Goal: Information Seeking & Learning: Learn about a topic

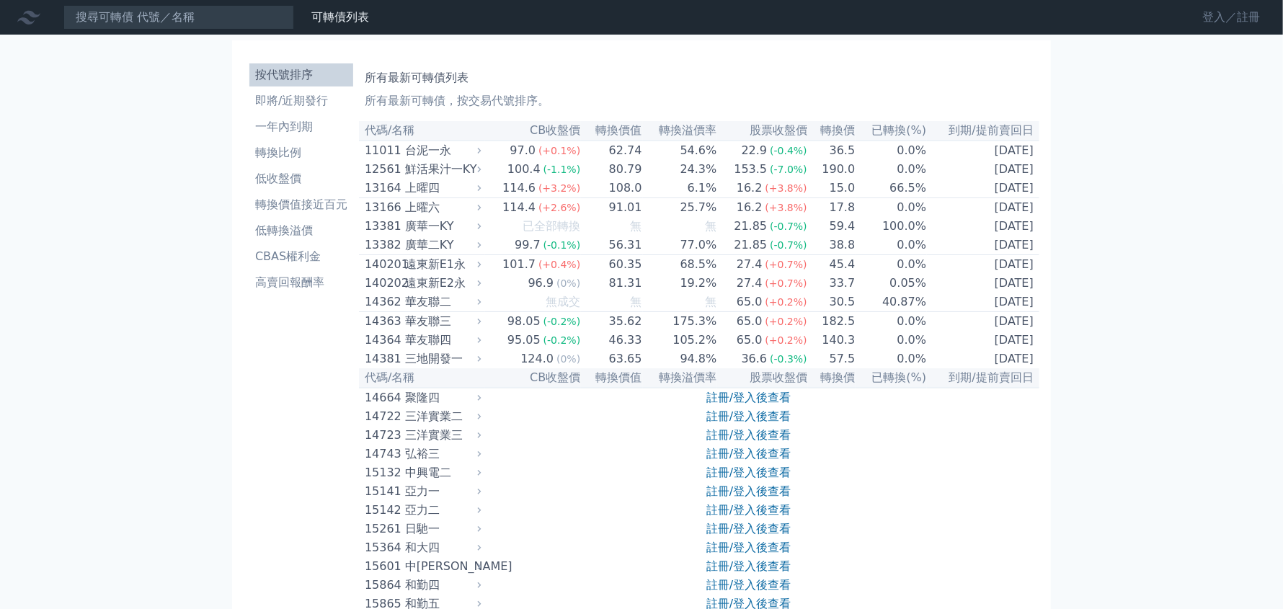
click at [1234, 22] on link "登入／註冊" at bounding box center [1231, 17] width 81 height 23
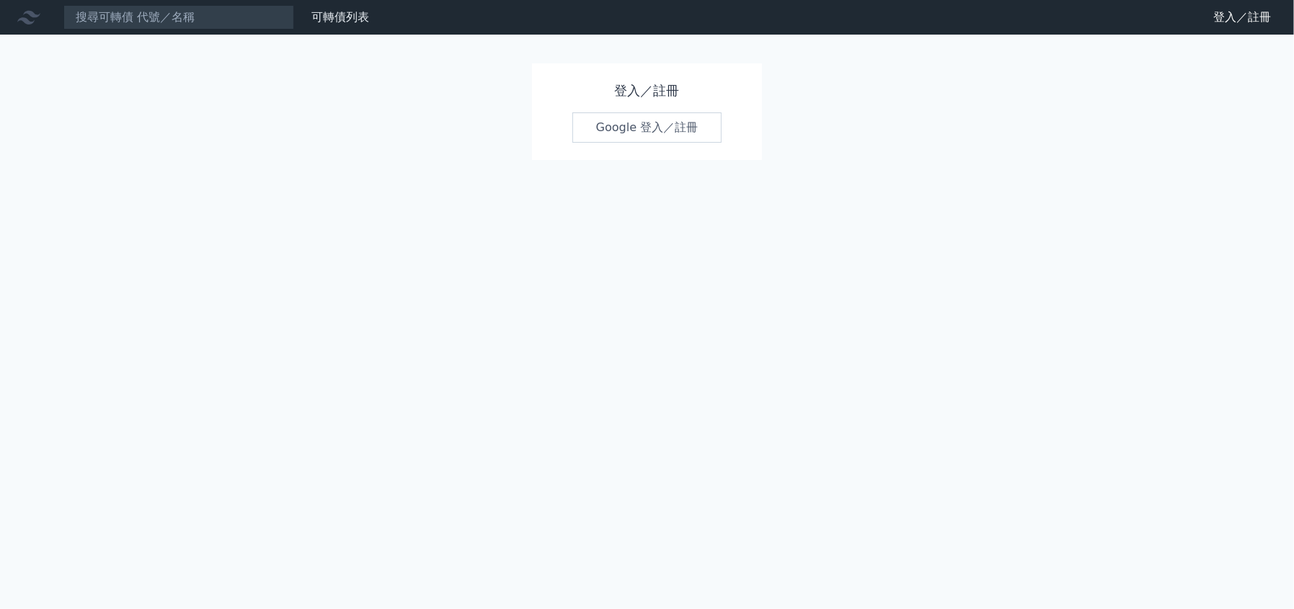
click at [632, 136] on link "Google 登入／註冊" at bounding box center [647, 127] width 150 height 30
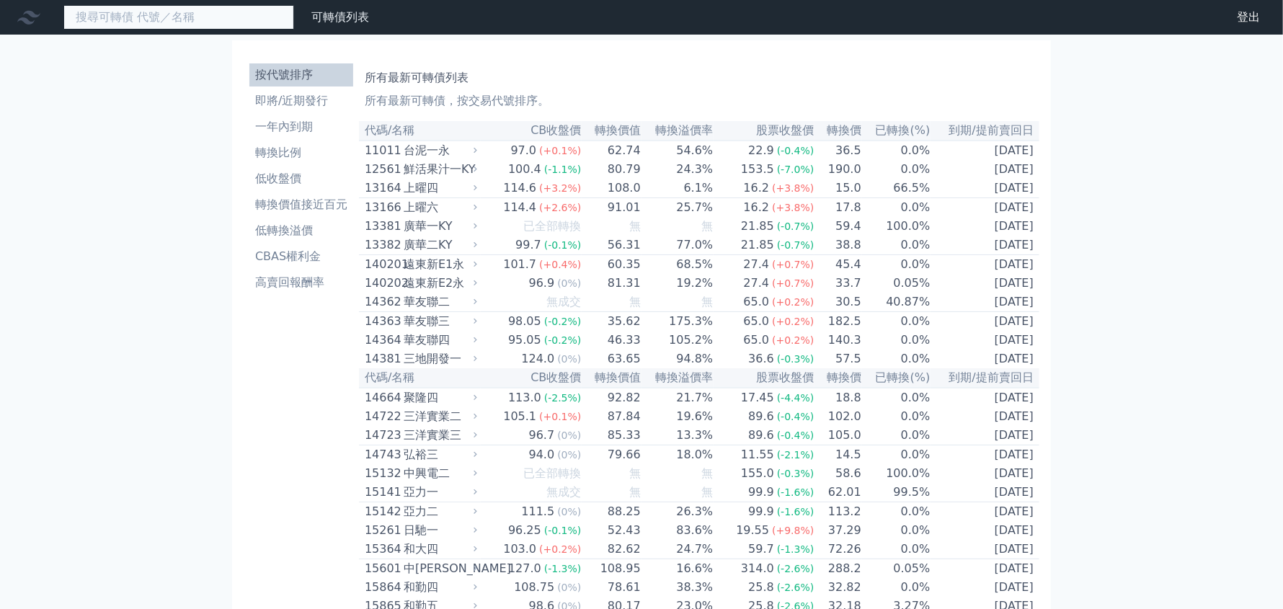
click at [167, 11] on input at bounding box center [178, 17] width 231 height 25
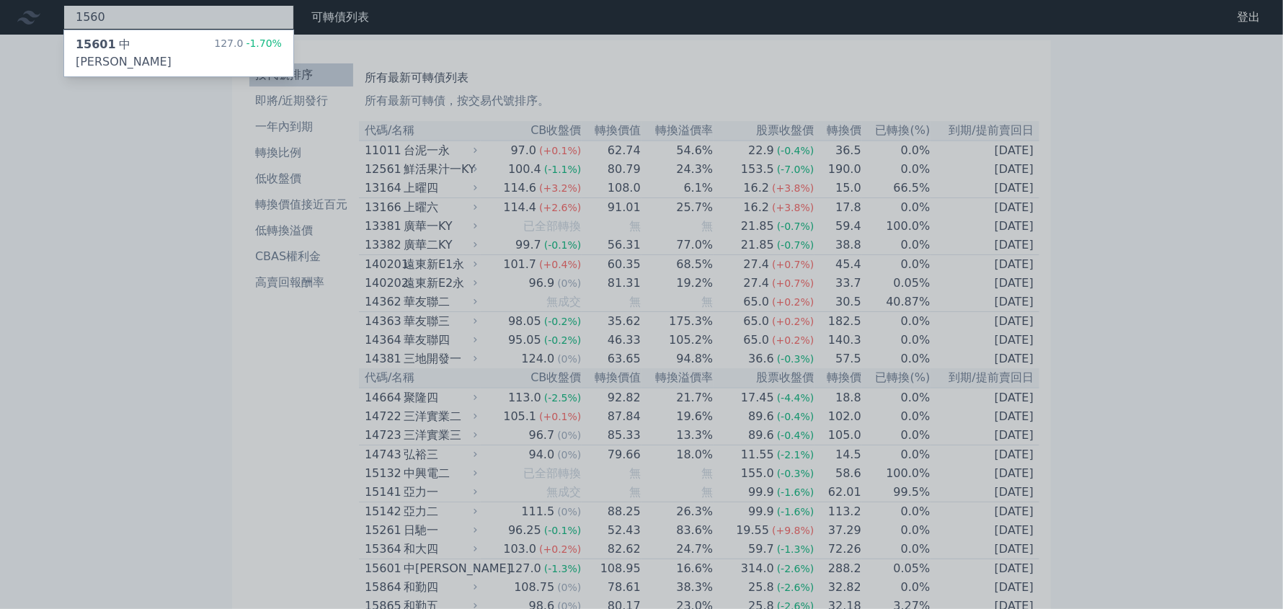
type input "1560"
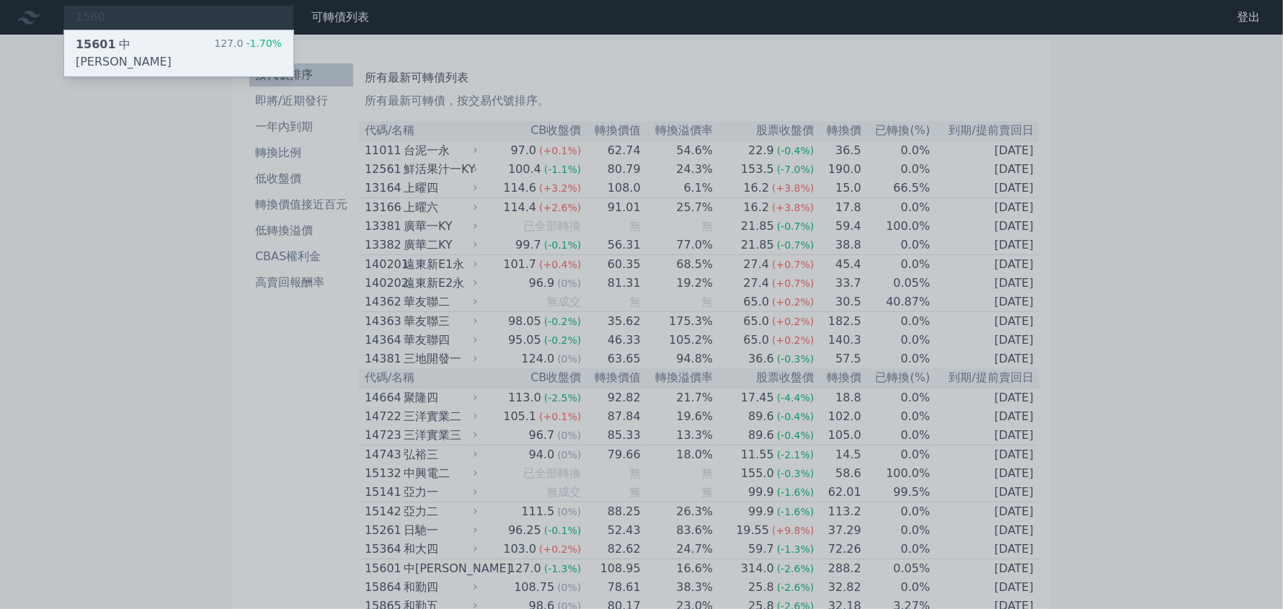
click at [167, 43] on div "15601 中砂一 127.0 -1.70%" at bounding box center [178, 53] width 229 height 46
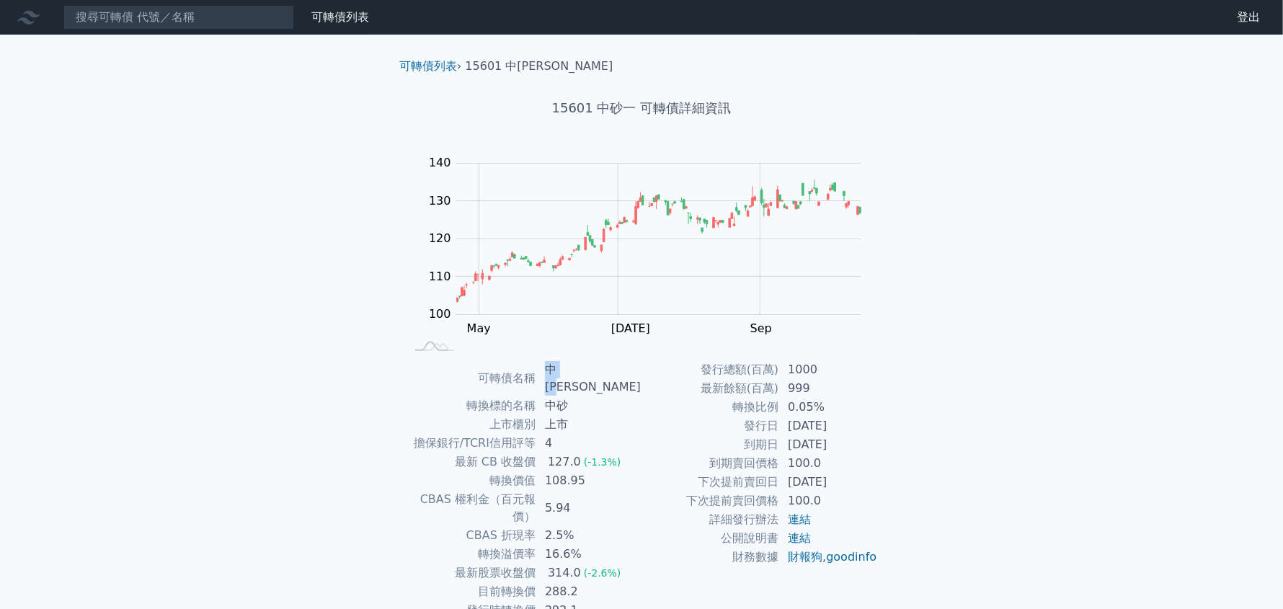
drag, startPoint x: 587, startPoint y: 368, endPoint x: 552, endPoint y: 369, distance: 34.6
click at [552, 369] on td "中[PERSON_NAME]" at bounding box center [588, 378] width 105 height 36
click at [343, 6] on div "可轉債列表 財務數據" at bounding box center [187, 17] width 375 height 25
click at [344, 15] on link "可轉債列表" at bounding box center [340, 17] width 58 height 14
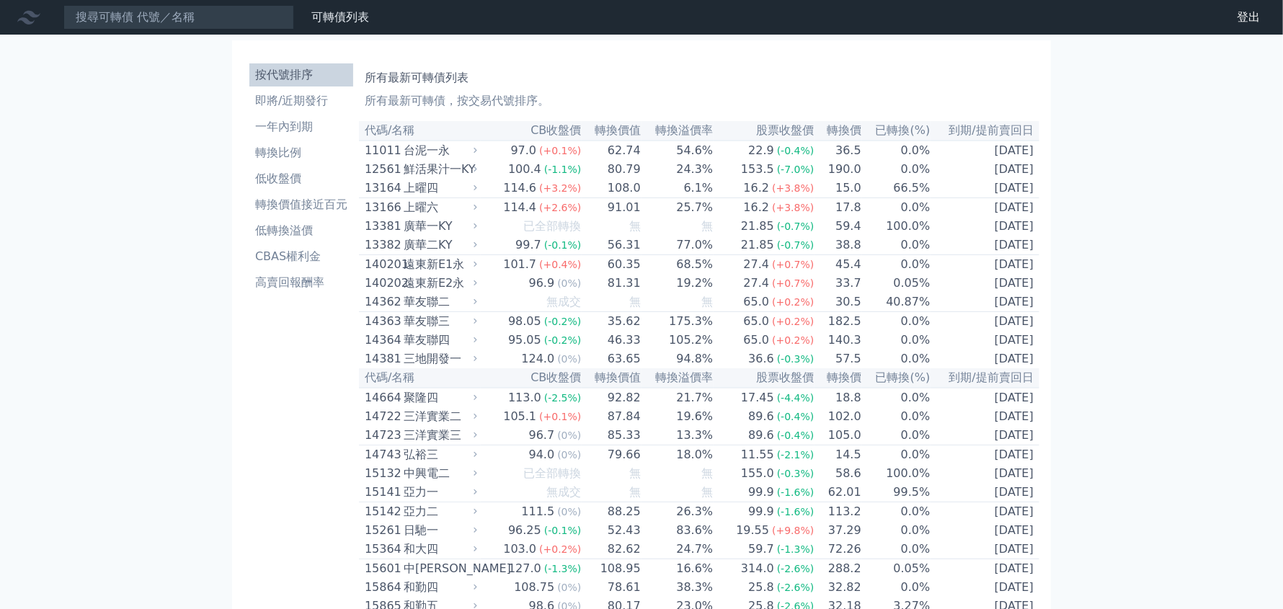
click at [298, 65] on link "按代號排序" at bounding box center [301, 74] width 104 height 23
click at [307, 68] on li "按代號排序" at bounding box center [301, 74] width 104 height 17
click at [308, 77] on li "按代號排序" at bounding box center [301, 74] width 104 height 17
click at [300, 108] on li "即將/近期發行" at bounding box center [301, 100] width 104 height 17
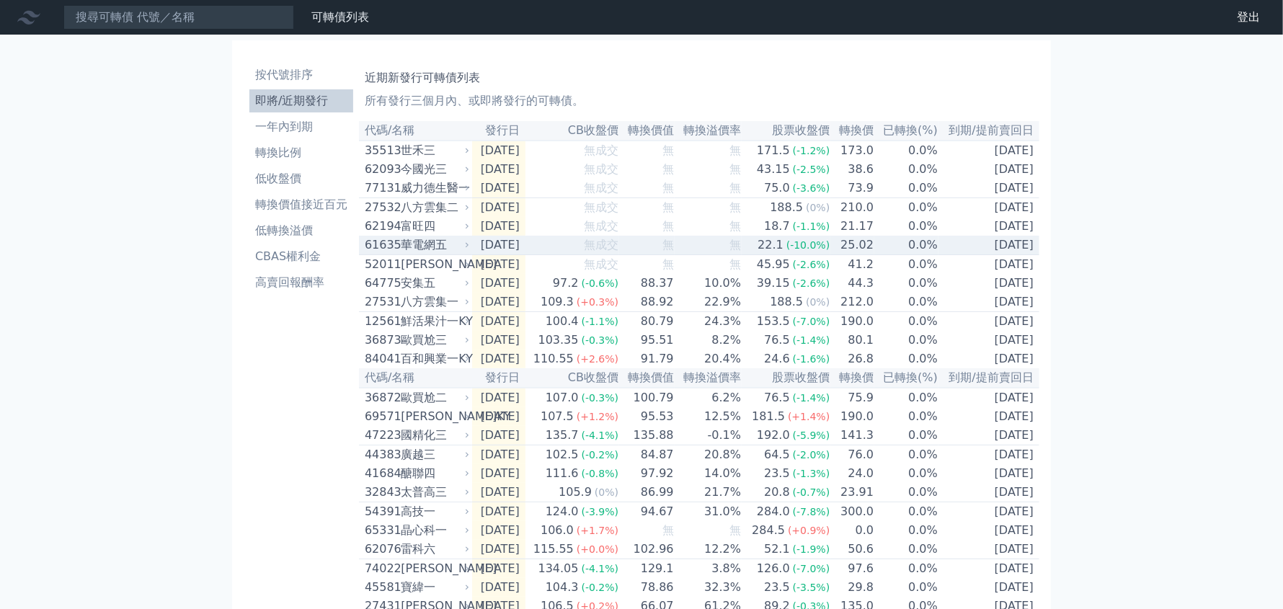
click at [490, 254] on td "2025-10-16" at bounding box center [498, 245] width 53 height 19
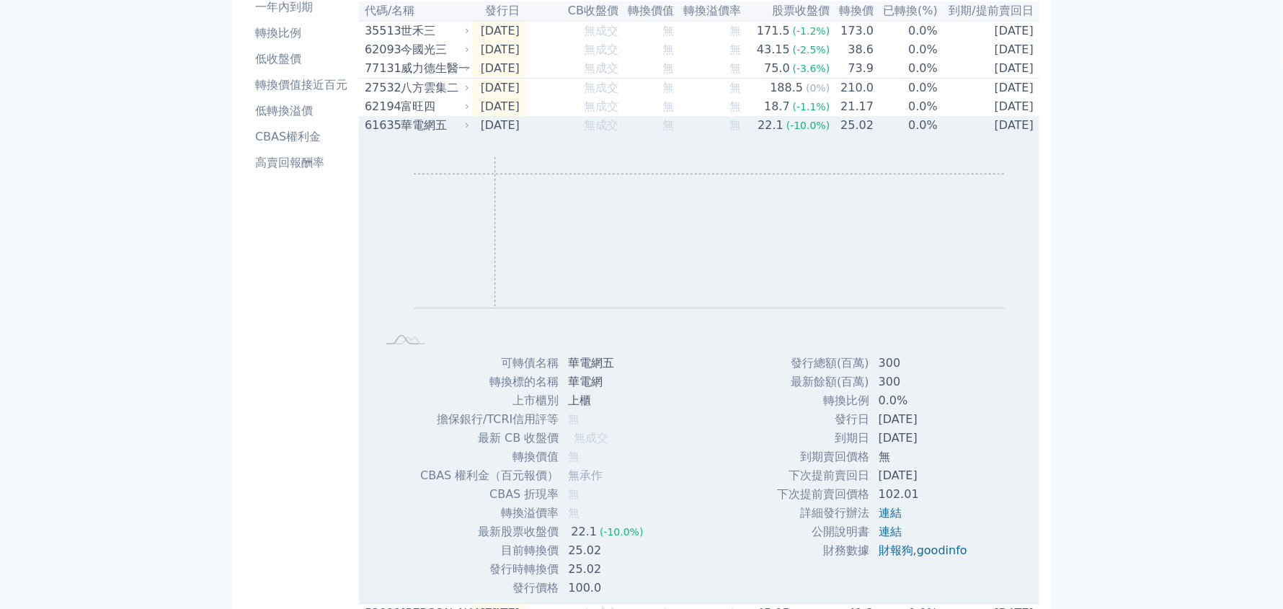
scroll to position [143, 0]
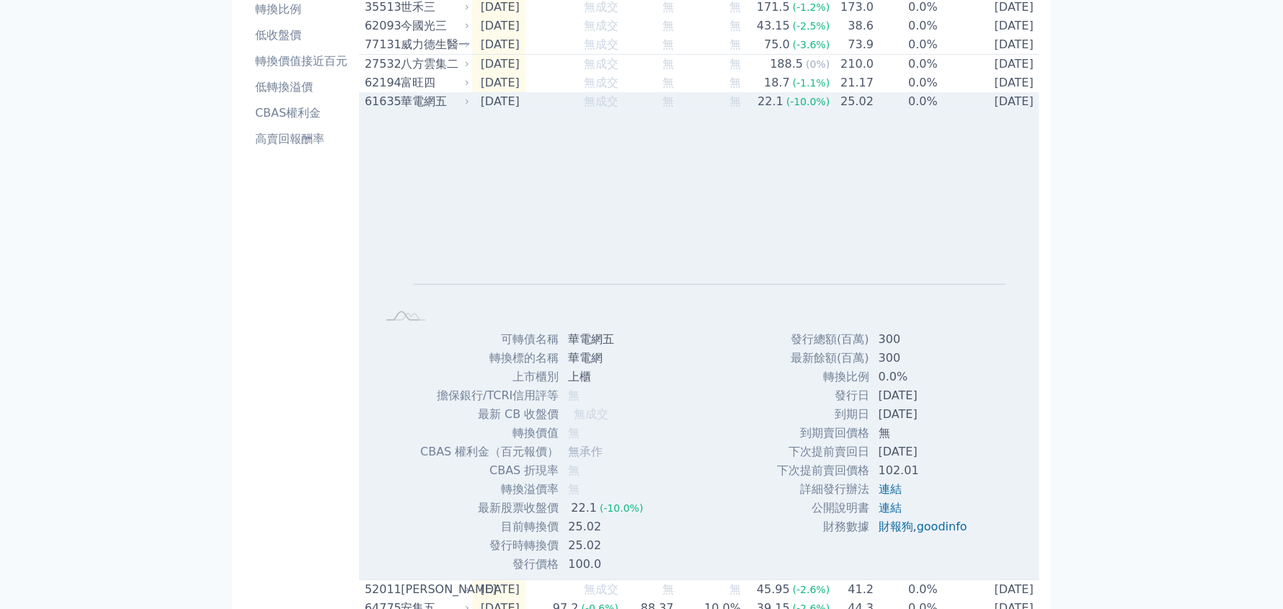
click at [446, 110] on div "華電網五" at bounding box center [434, 101] width 66 height 17
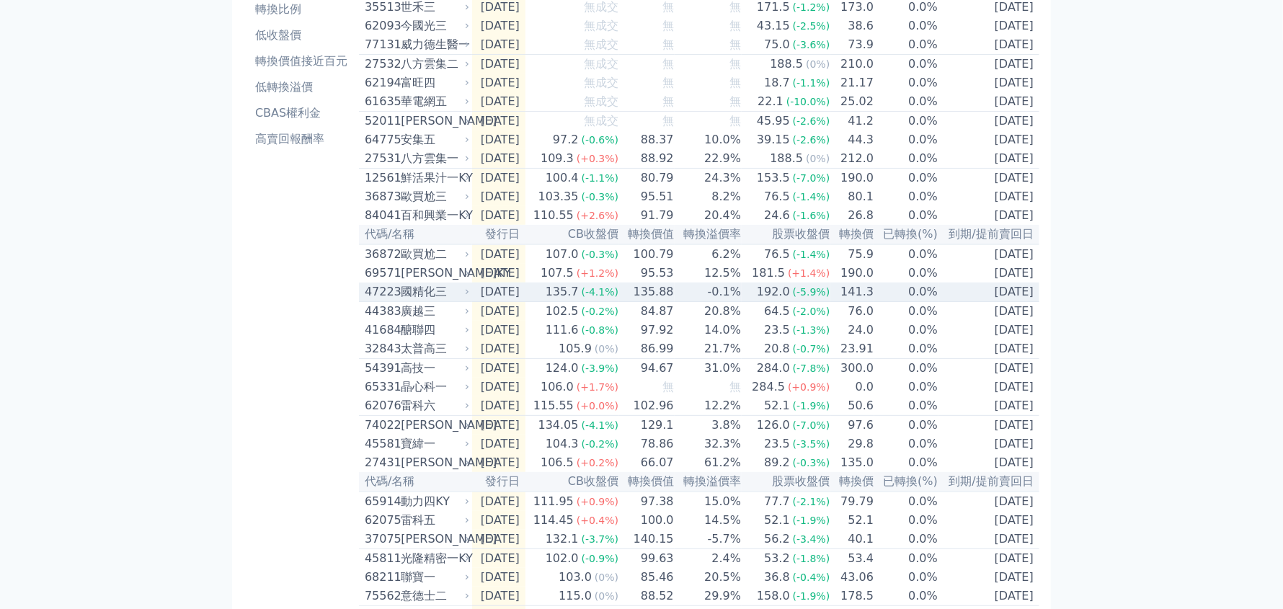
click at [524, 302] on td "2025-10-01" at bounding box center [498, 292] width 53 height 19
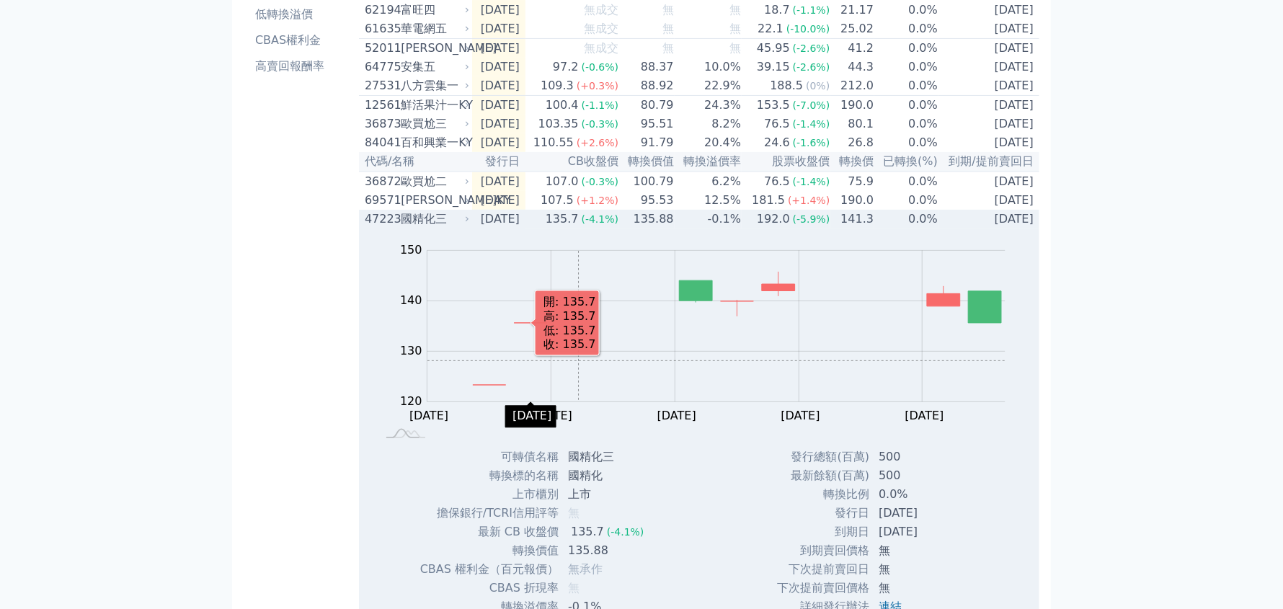
scroll to position [288, 0]
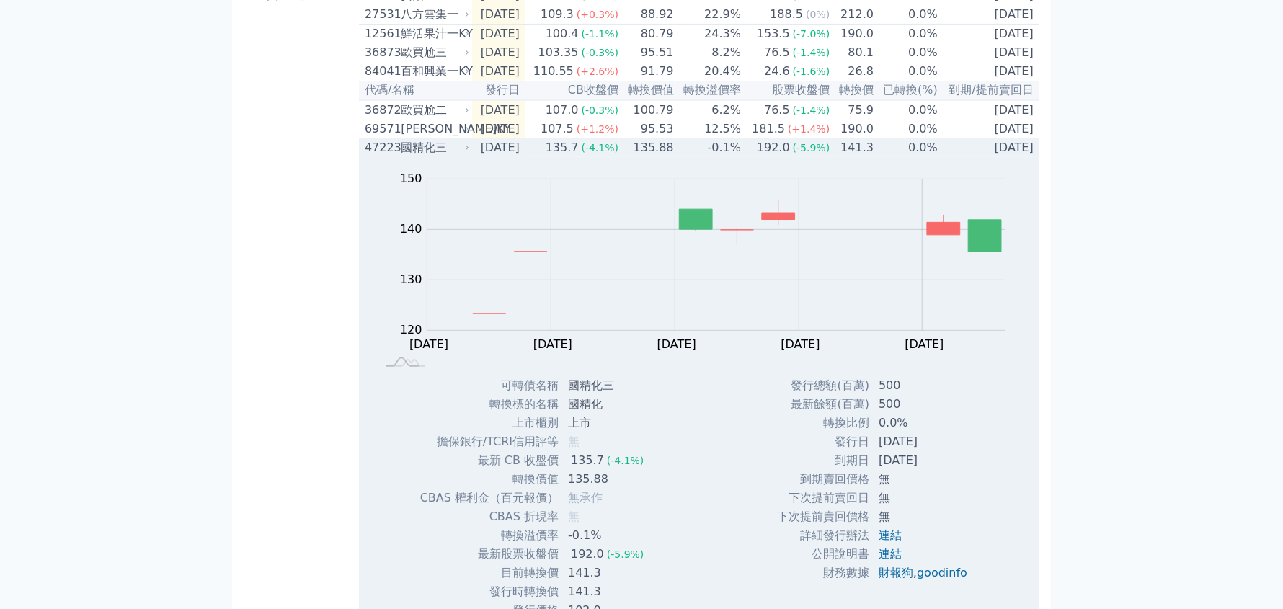
click at [394, 156] on div "47223" at bounding box center [381, 147] width 32 height 17
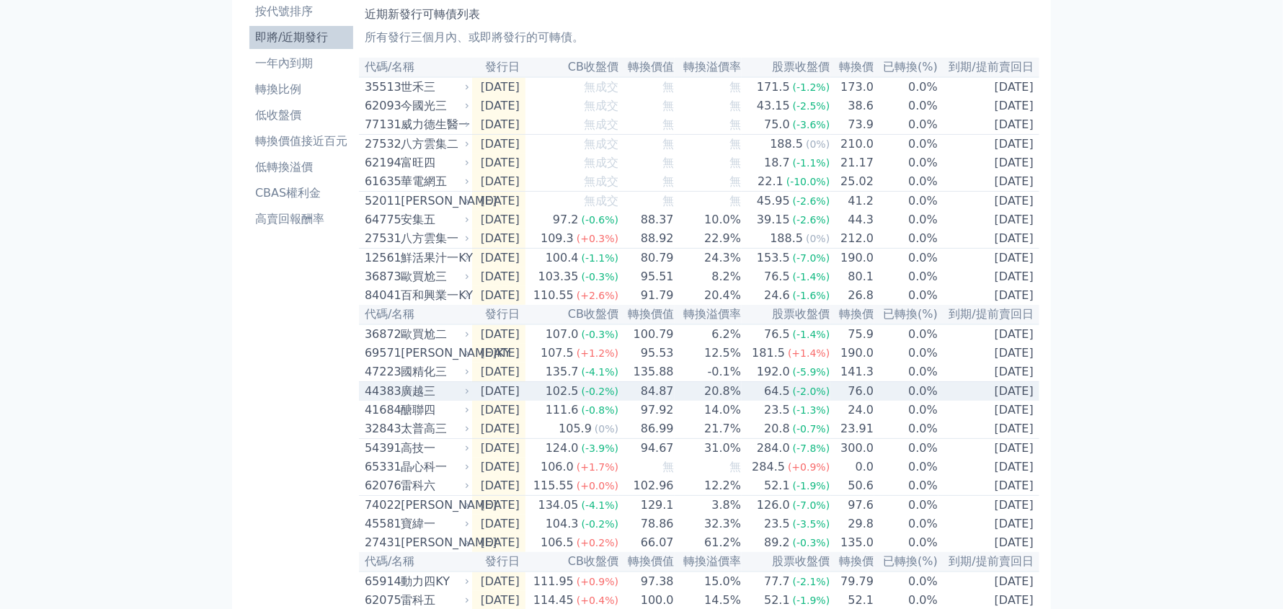
scroll to position [0, 0]
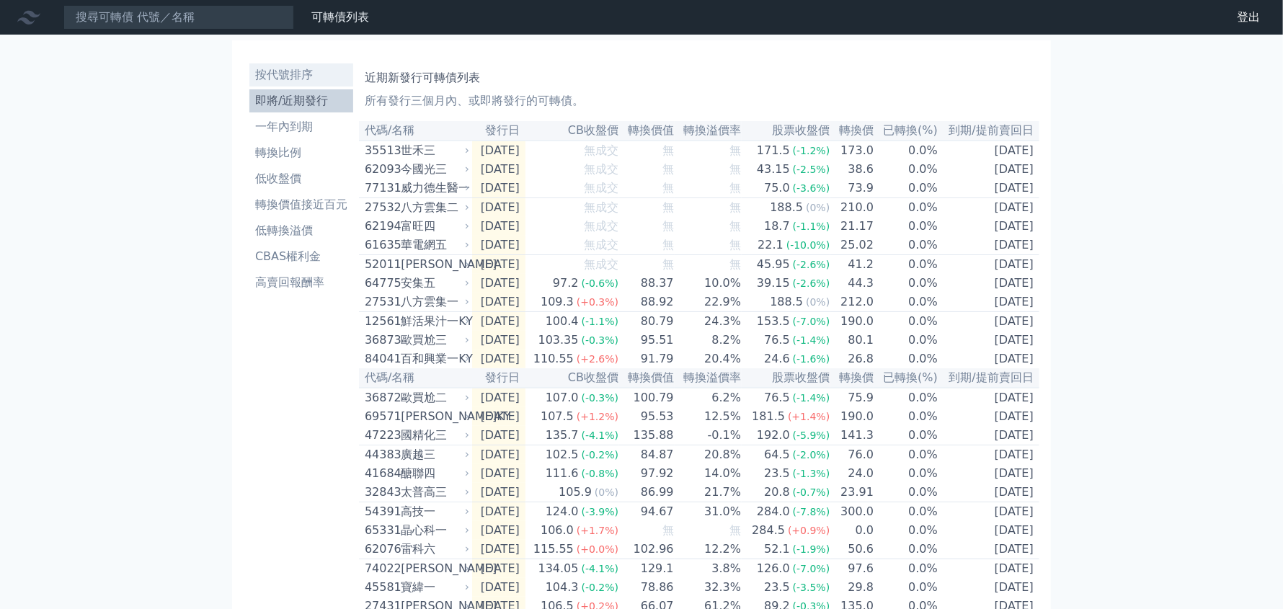
click at [280, 71] on li "按代號排序" at bounding box center [301, 74] width 104 height 17
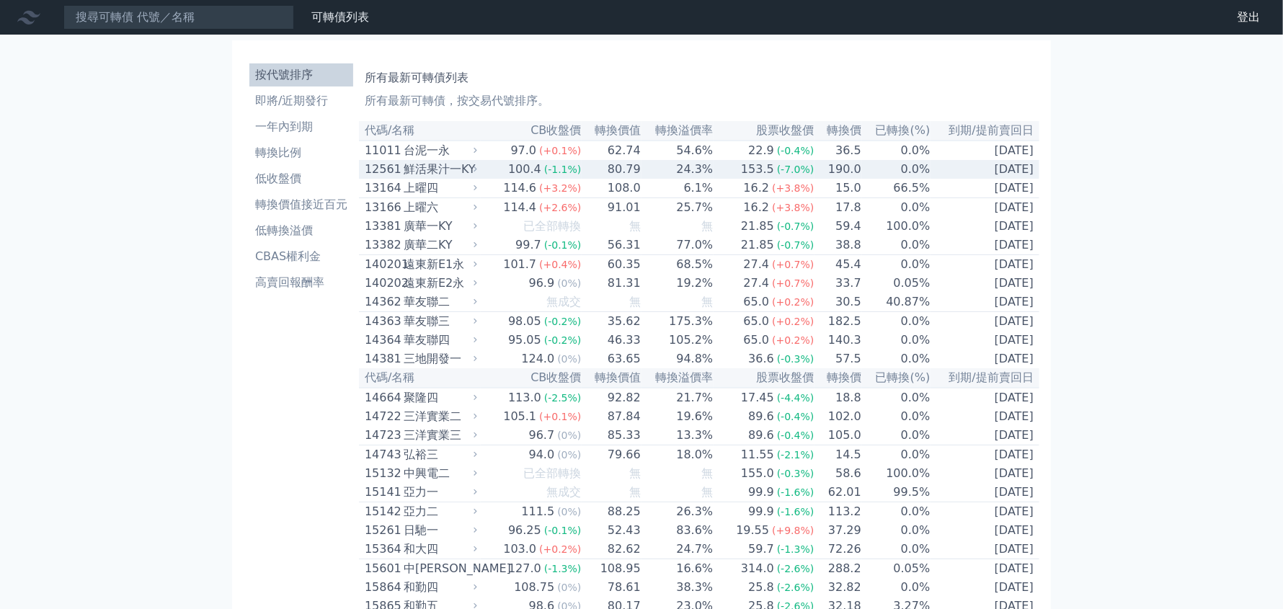
click at [619, 169] on td "80.79" at bounding box center [611, 169] width 59 height 19
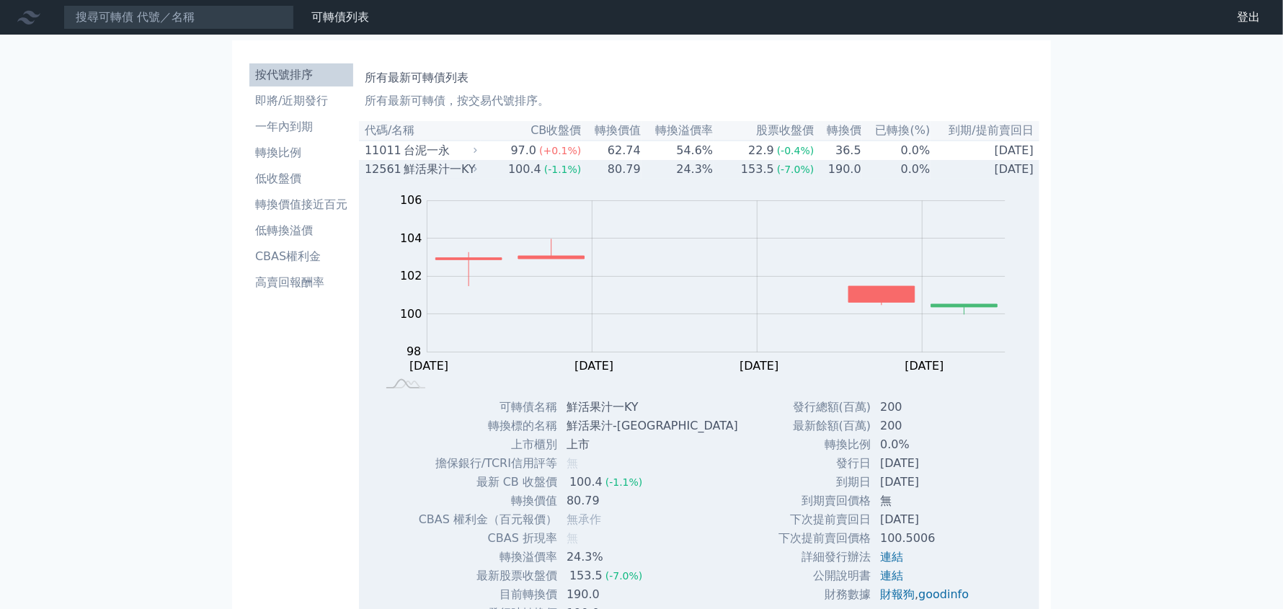
click at [619, 169] on td "80.79" at bounding box center [611, 169] width 59 height 19
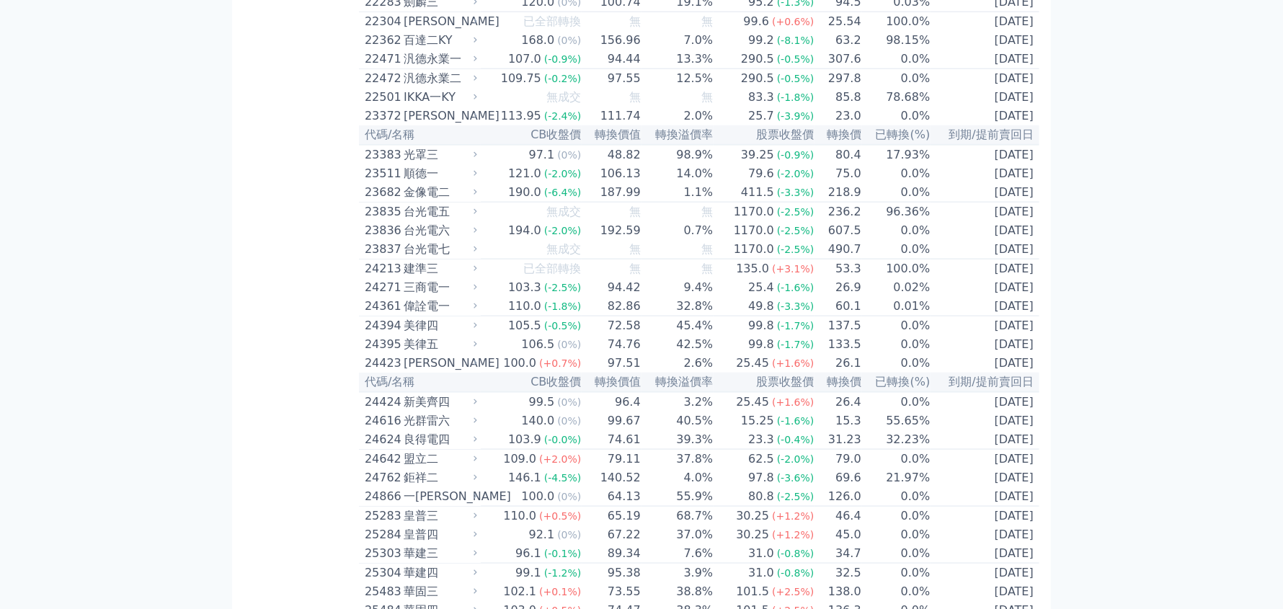
scroll to position [1009, 0]
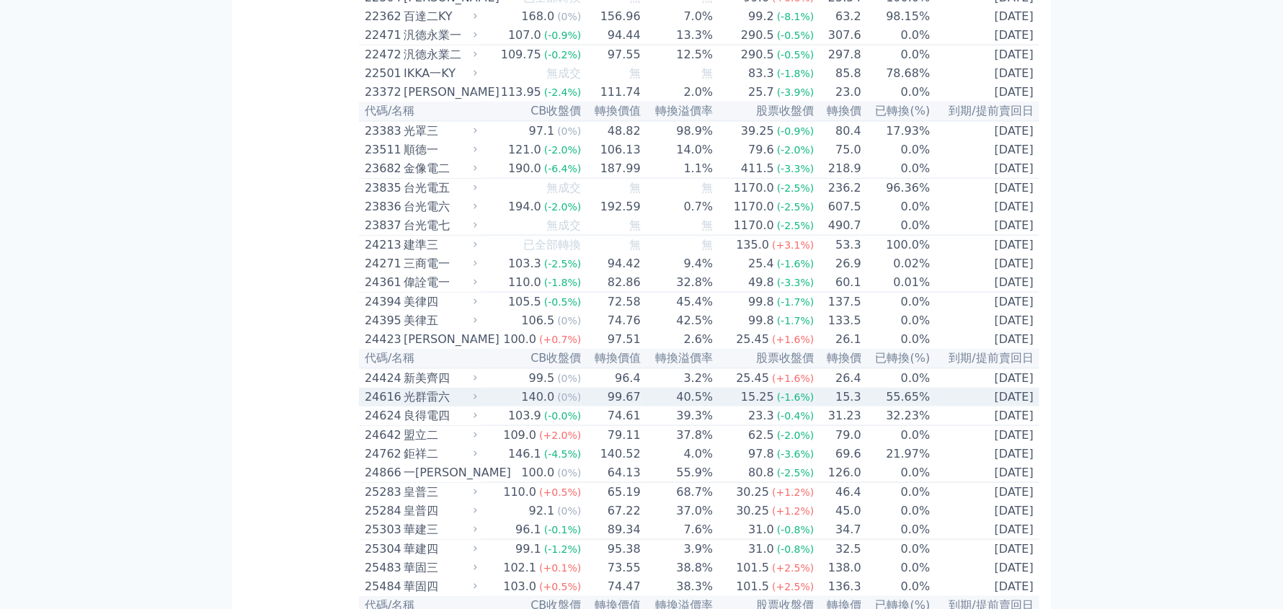
click at [586, 407] on td "99.67" at bounding box center [611, 397] width 59 height 19
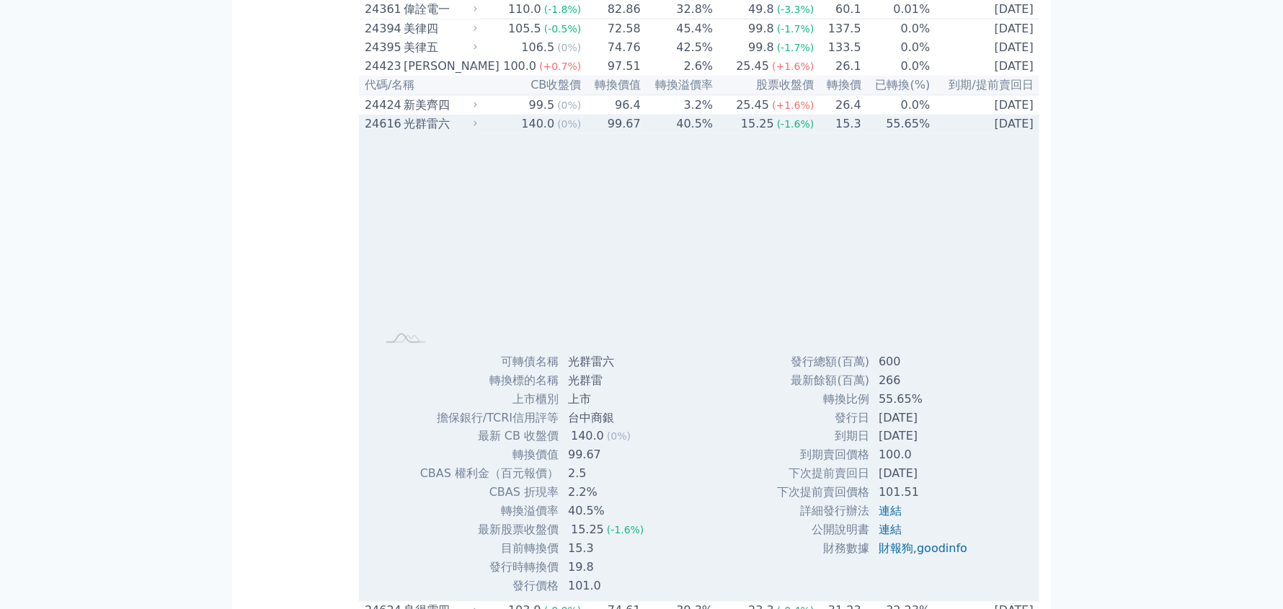
scroll to position [1297, 0]
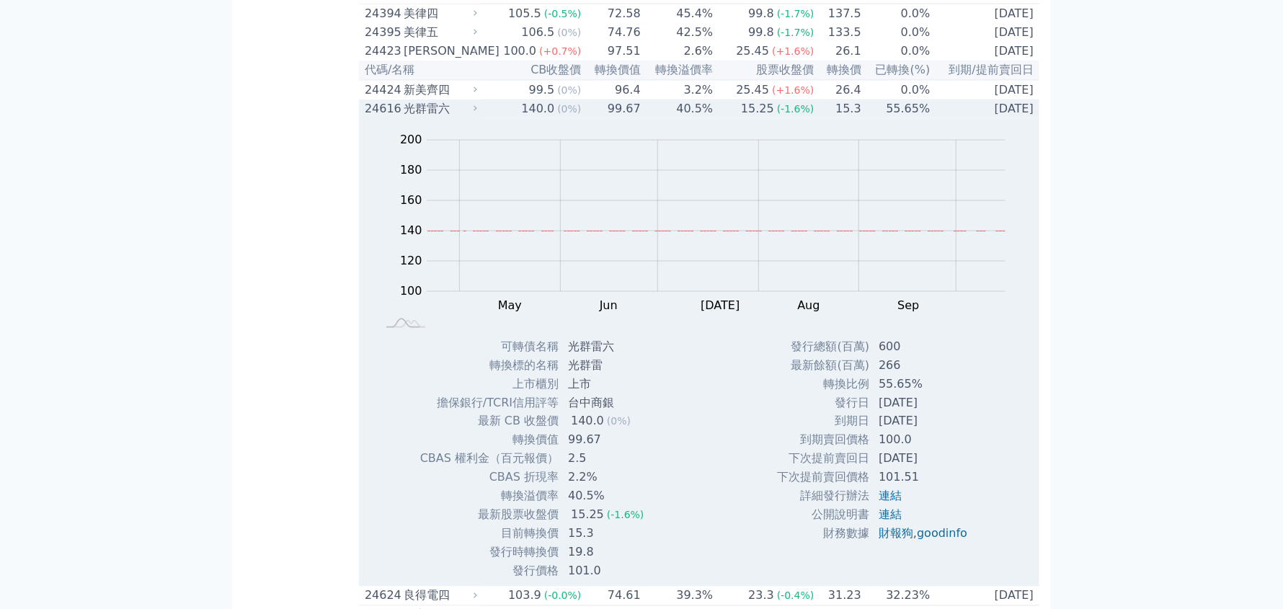
click at [415, 118] on div "光群雷六" at bounding box center [439, 108] width 71 height 17
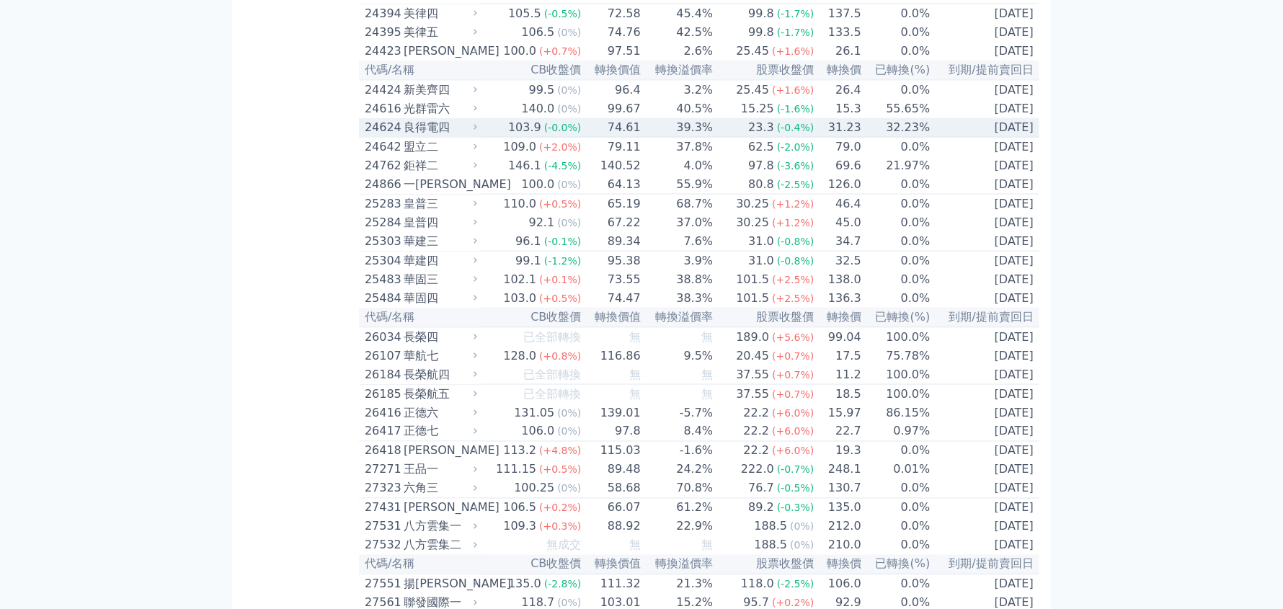
click at [412, 136] on div "良得電四" at bounding box center [439, 127] width 71 height 17
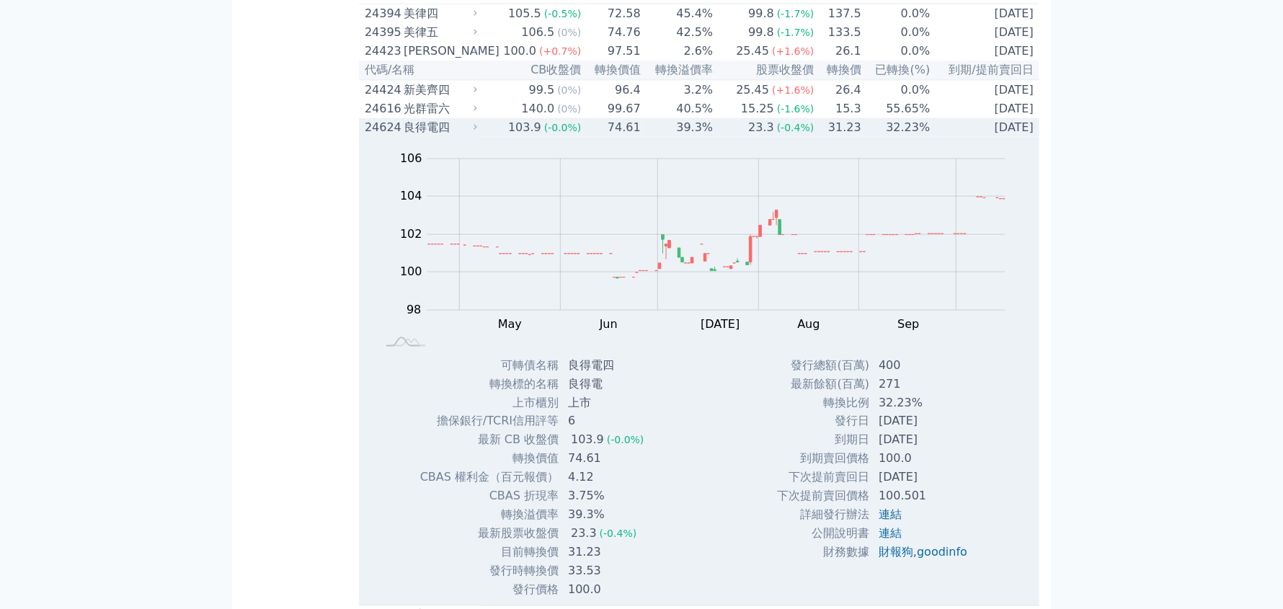
click at [410, 136] on div "良得電四" at bounding box center [439, 127] width 71 height 17
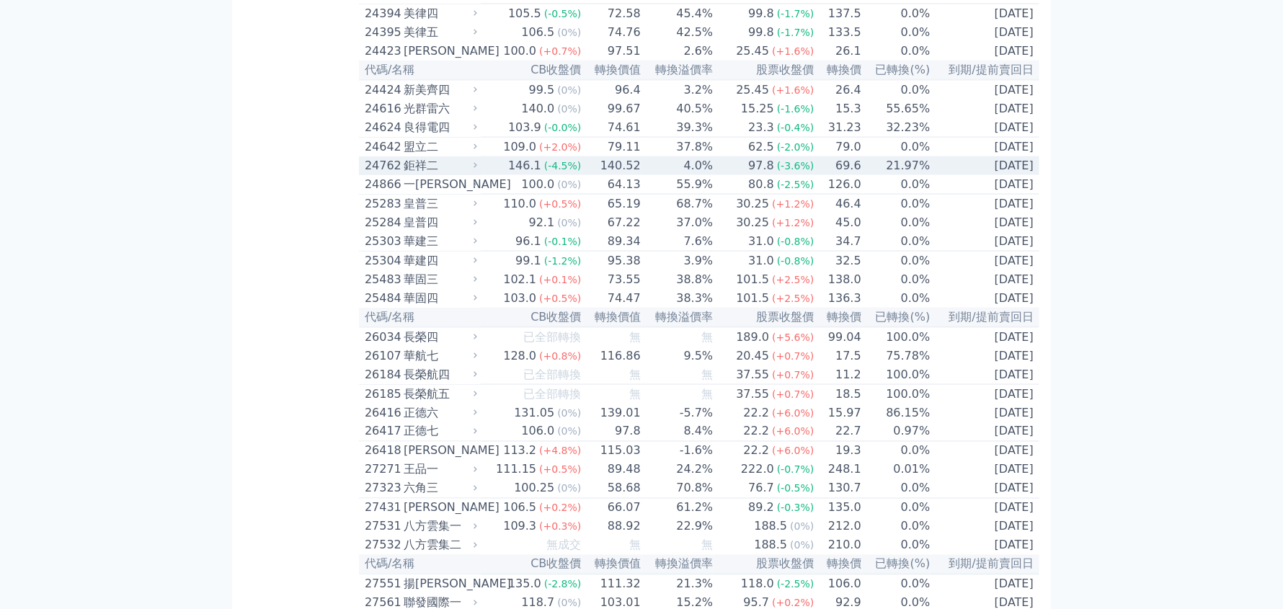
click at [426, 174] on div "鉅祥二" at bounding box center [439, 165] width 71 height 17
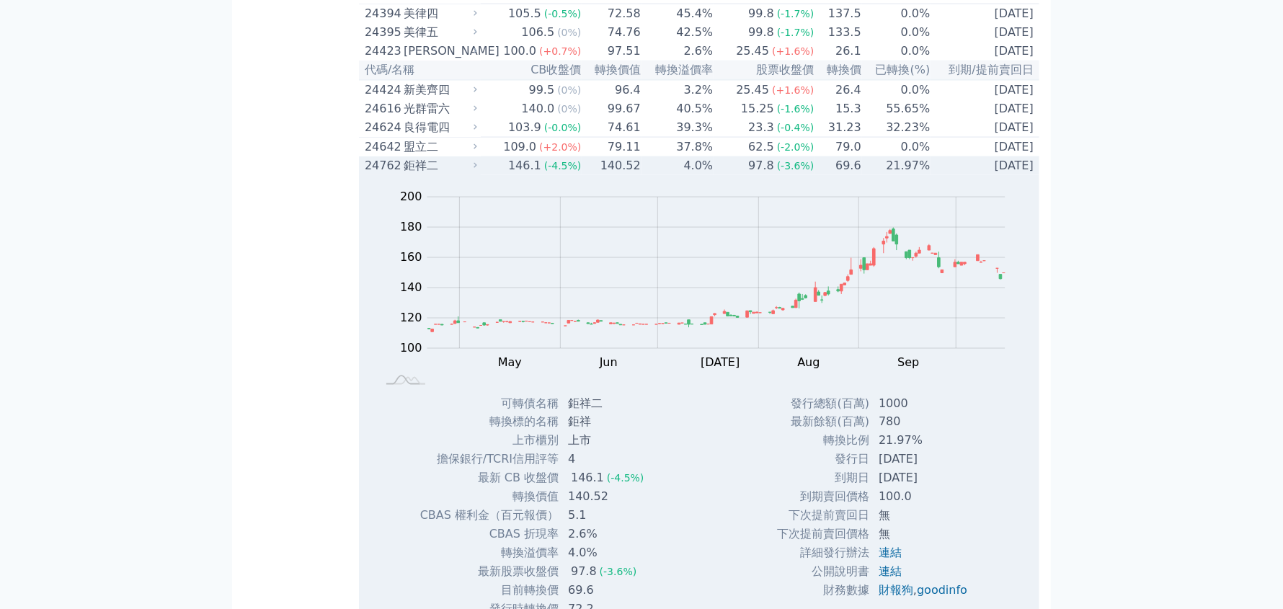
click at [400, 174] on div "24762" at bounding box center [382, 165] width 35 height 17
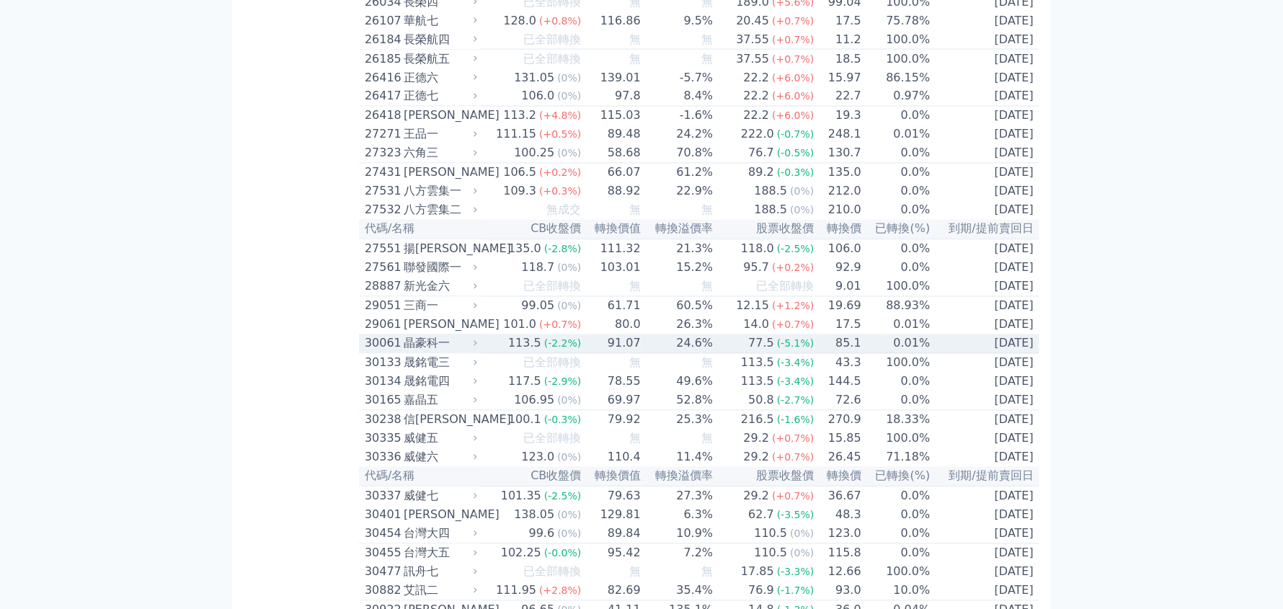
scroll to position [1658, 0]
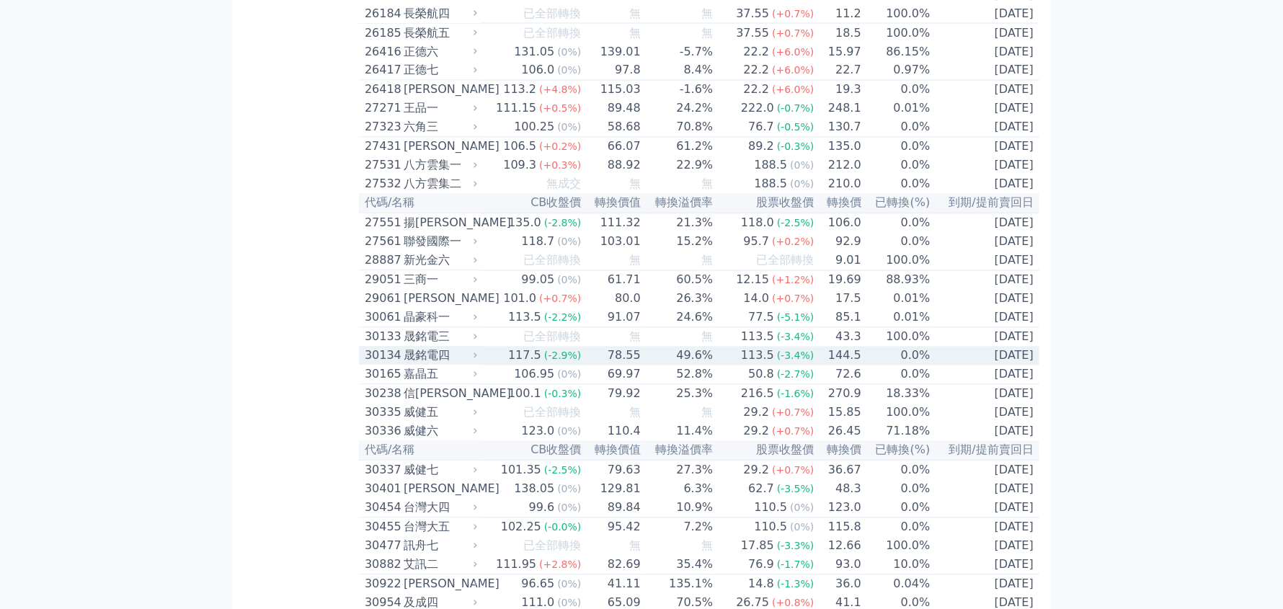
click at [540, 365] on div "117.5" at bounding box center [524, 356] width 39 height 17
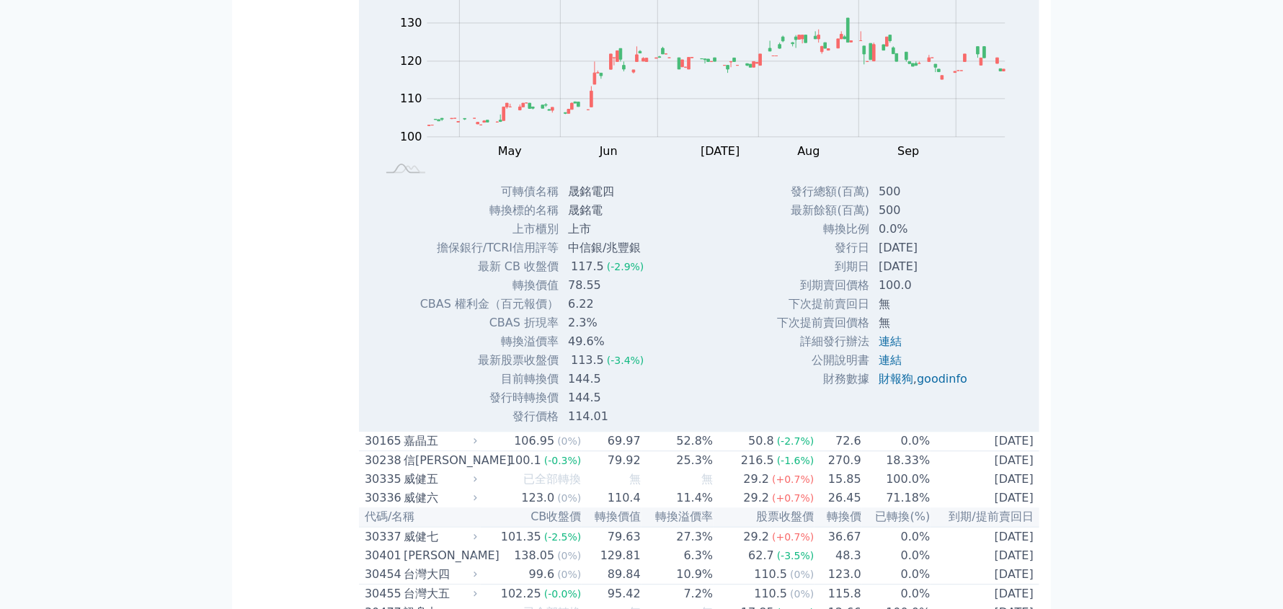
scroll to position [2090, 0]
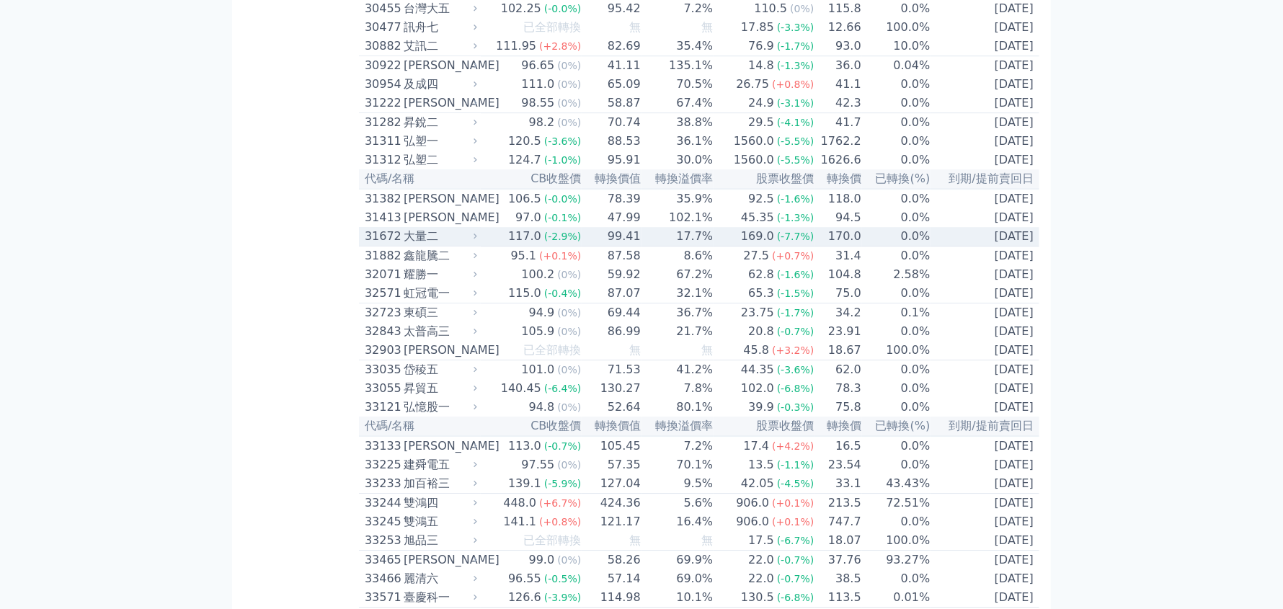
scroll to position [2667, 0]
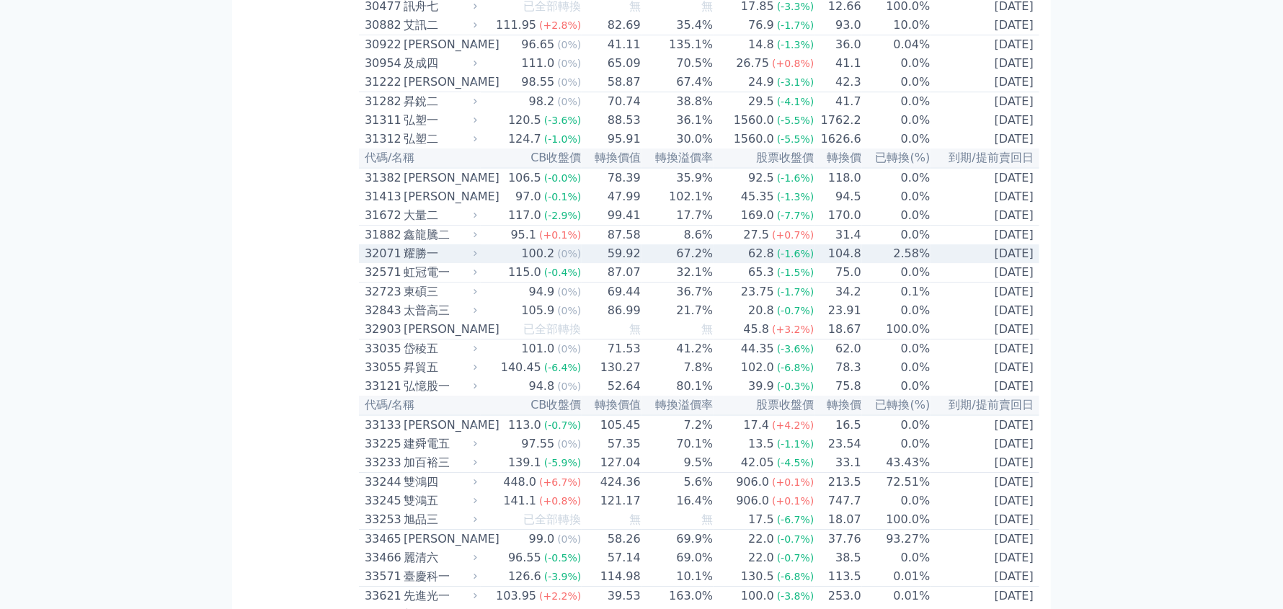
click at [420, 262] on div "耀勝一" at bounding box center [439, 253] width 71 height 17
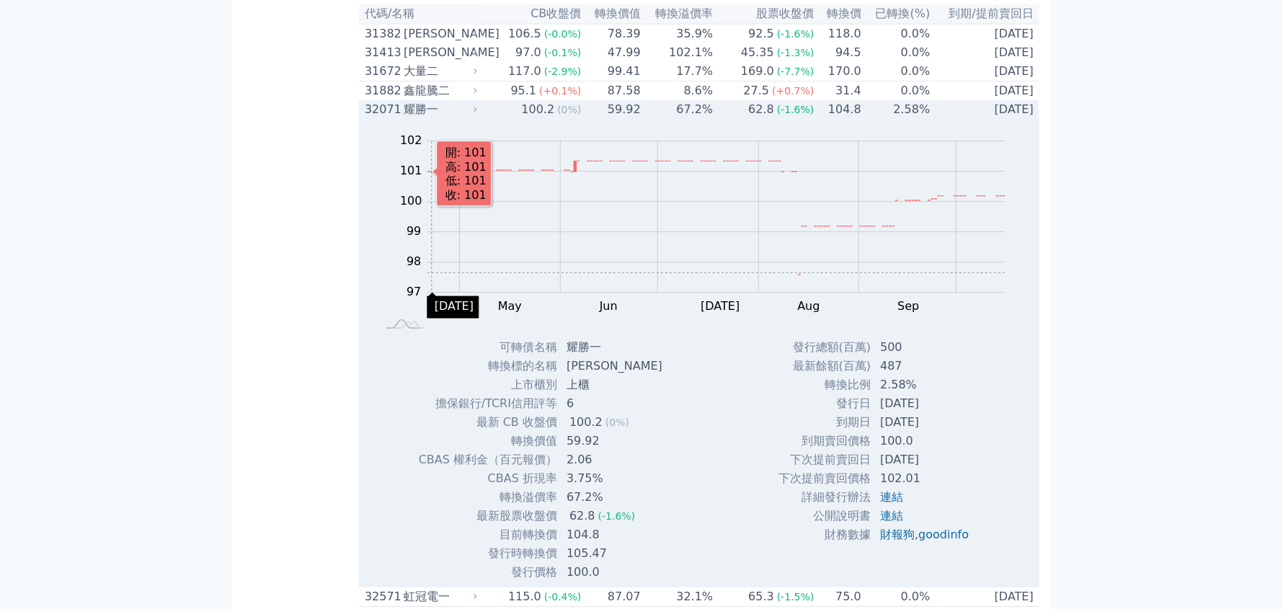
scroll to position [2811, 0]
click at [373, 118] on div "32071" at bounding box center [382, 109] width 35 height 17
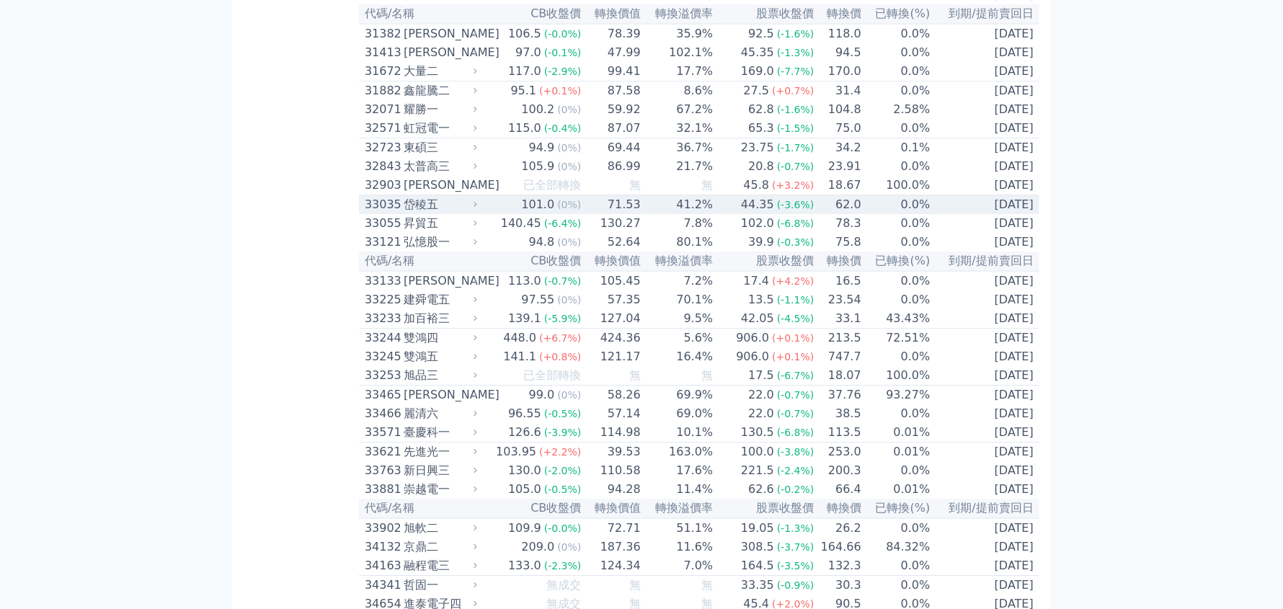
click at [397, 213] on div "33035" at bounding box center [382, 204] width 35 height 17
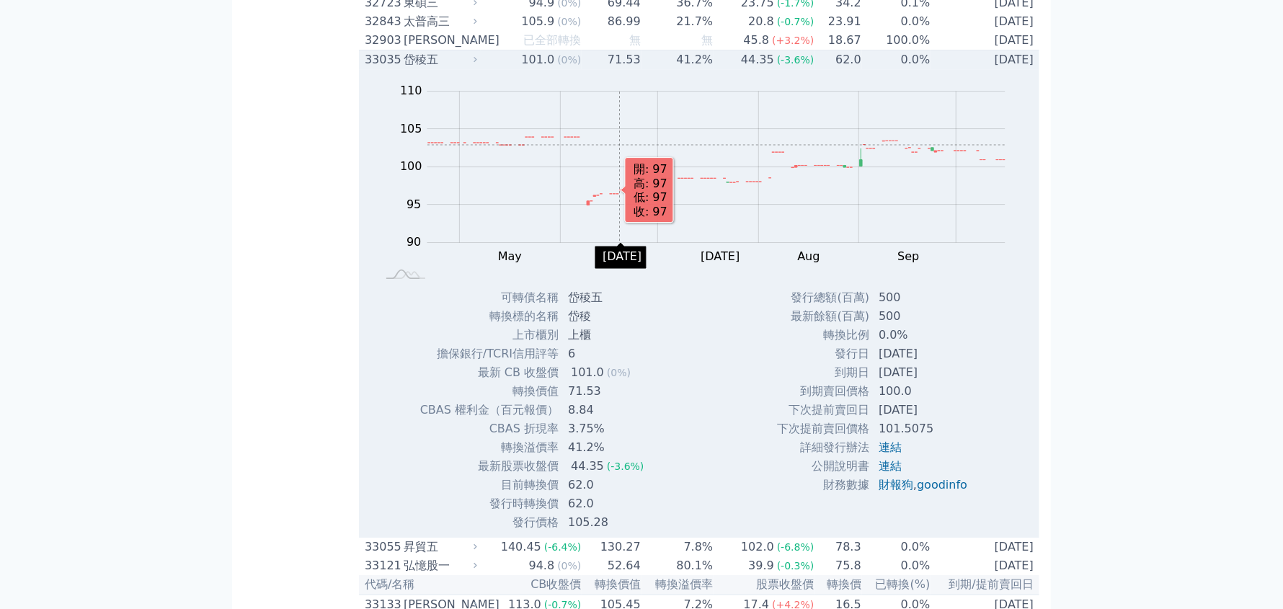
scroll to position [3028, 0]
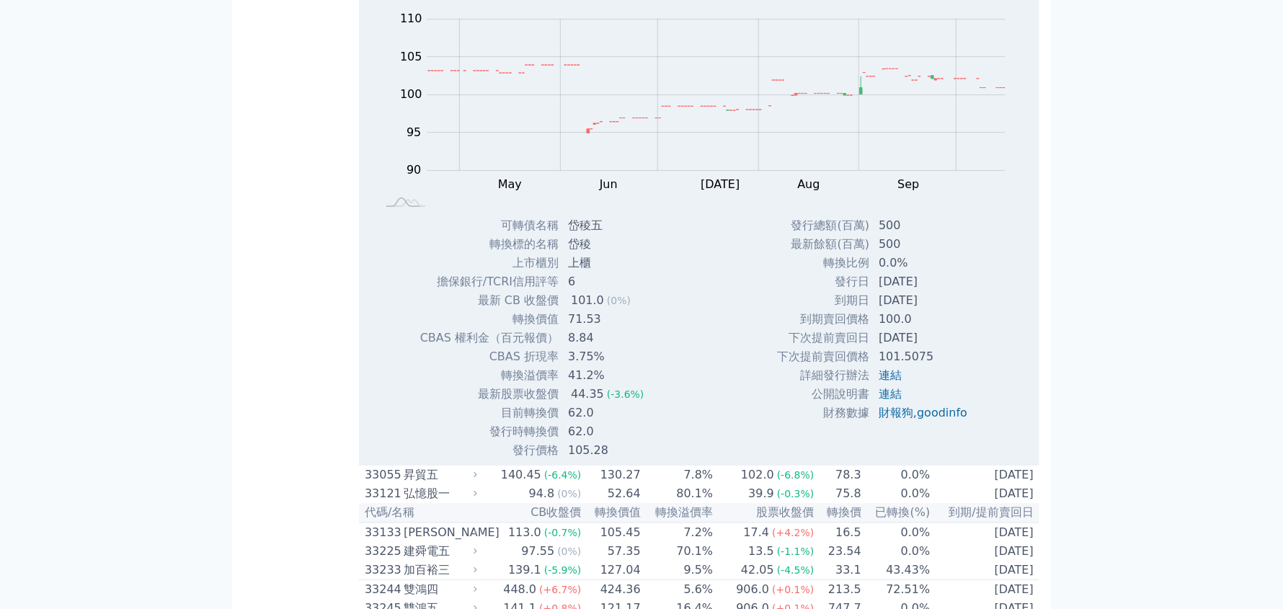
drag, startPoint x: 360, startPoint y: 168, endPoint x: 472, endPoint y: 164, distance: 112.6
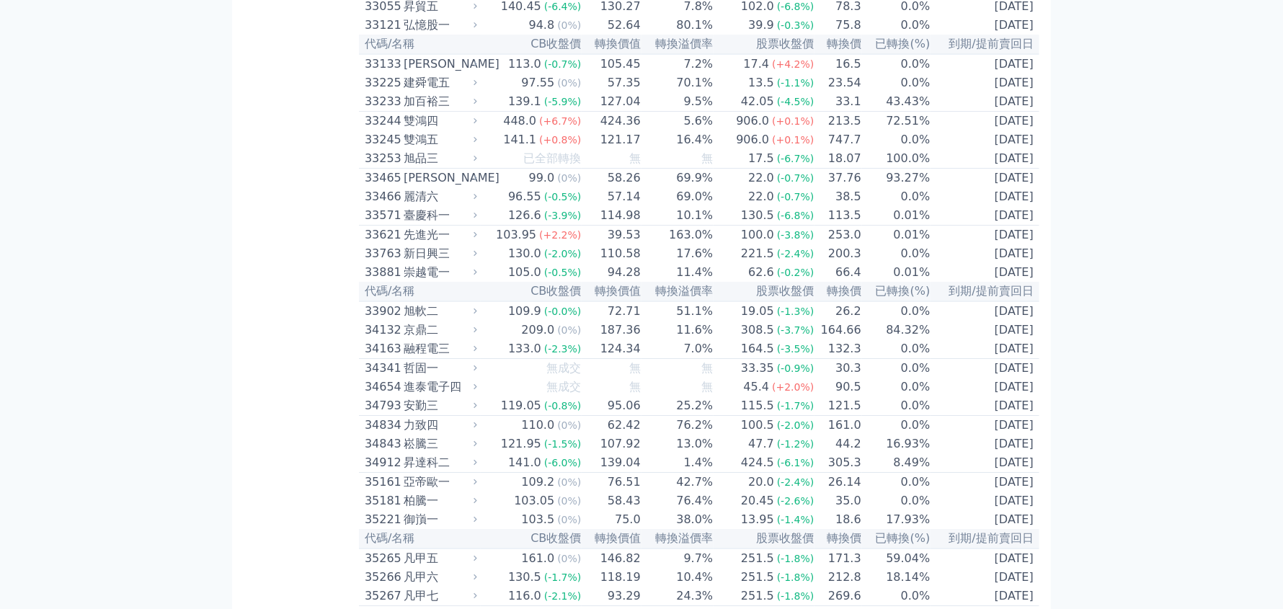
copy div "33035 岱稜五"
click at [422, 15] on div "昇貿五" at bounding box center [439, 6] width 71 height 17
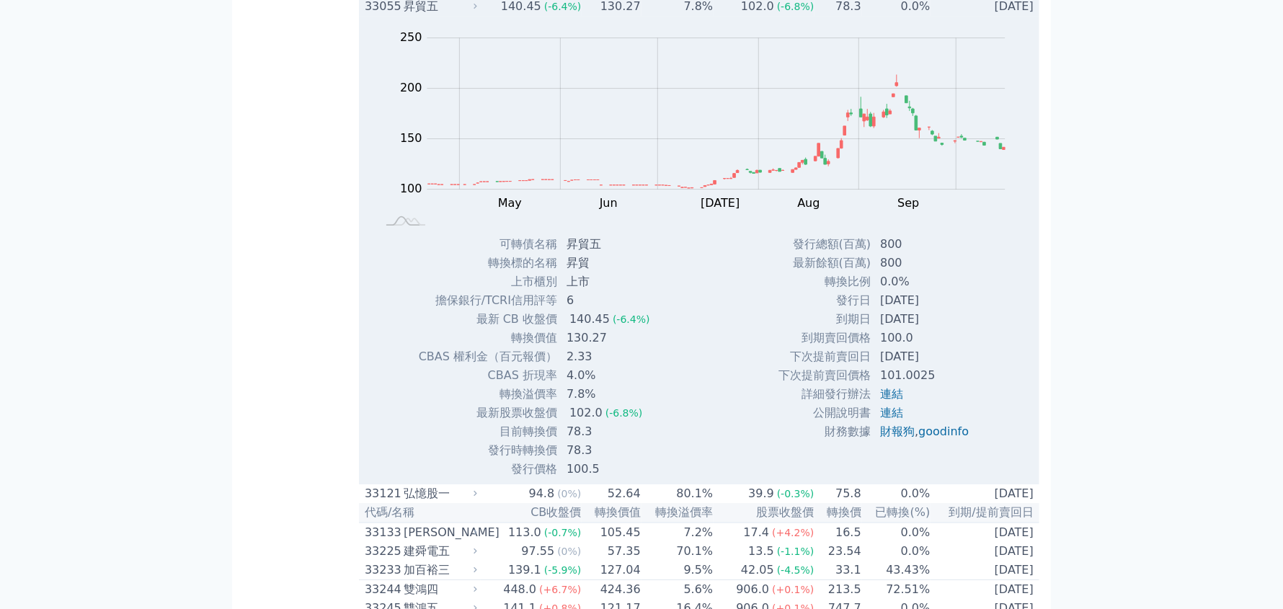
click at [422, 15] on div "昇貿五" at bounding box center [439, 6] width 71 height 17
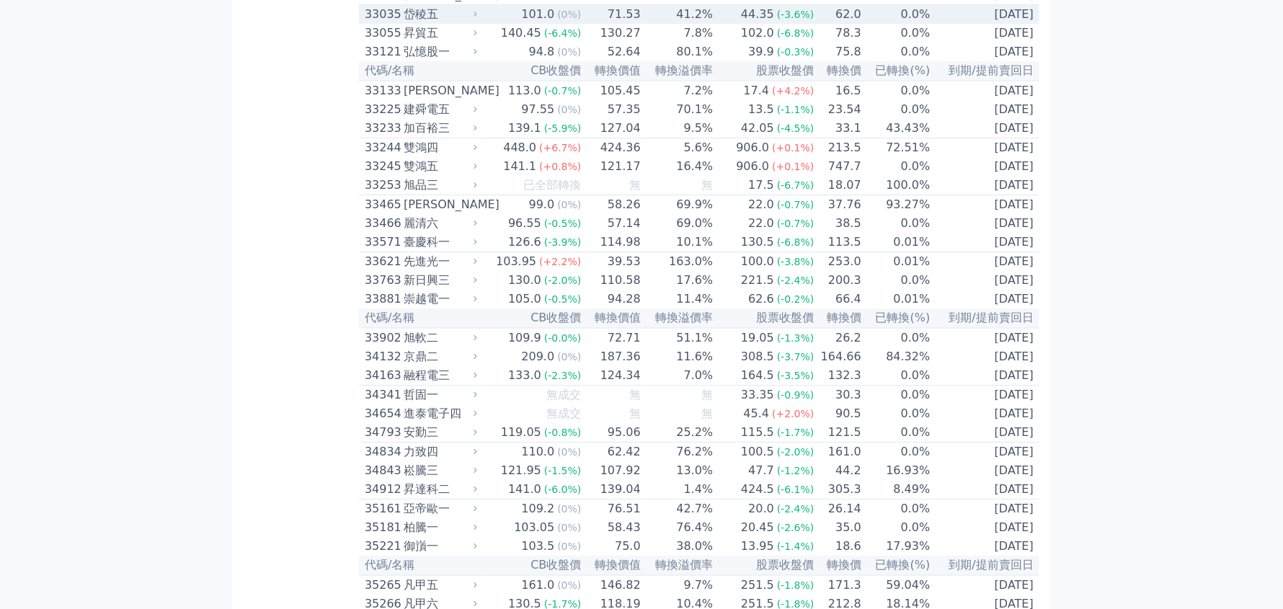
scroll to position [2956, 0]
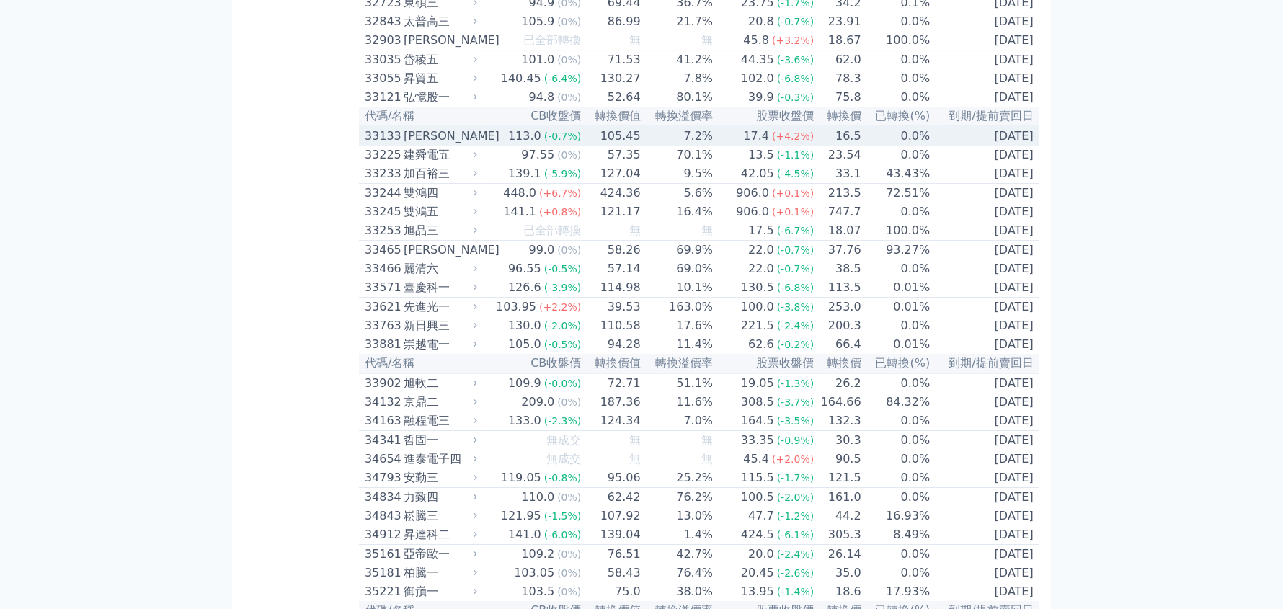
click at [439, 145] on div "斐成三" at bounding box center [439, 136] width 71 height 17
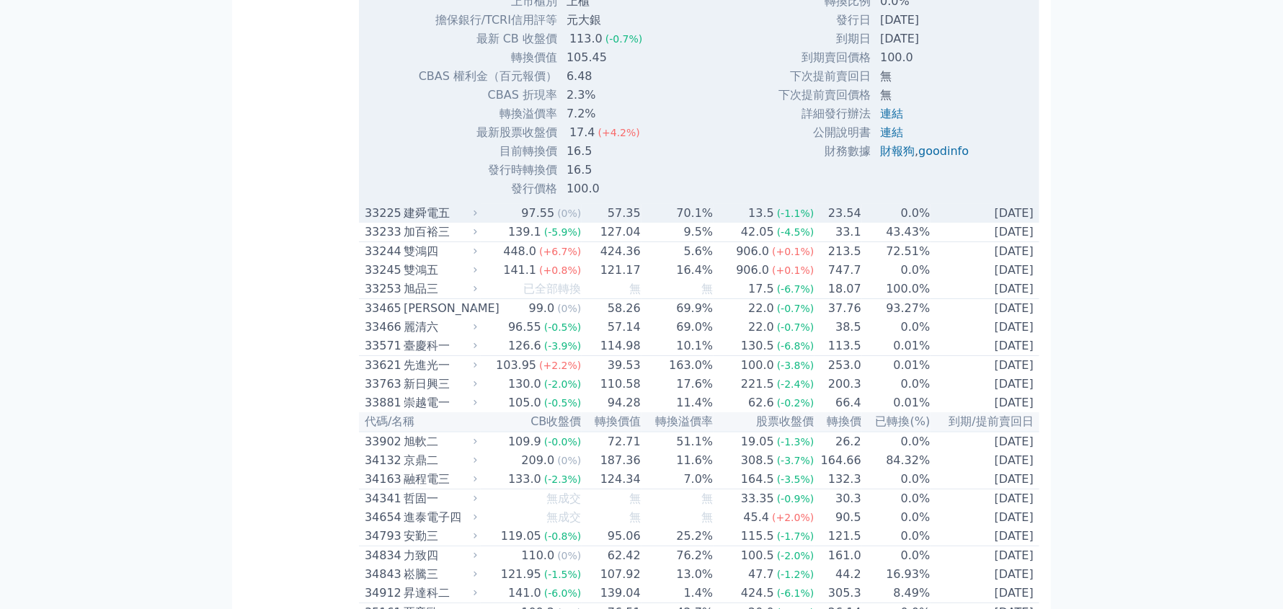
scroll to position [3389, 0]
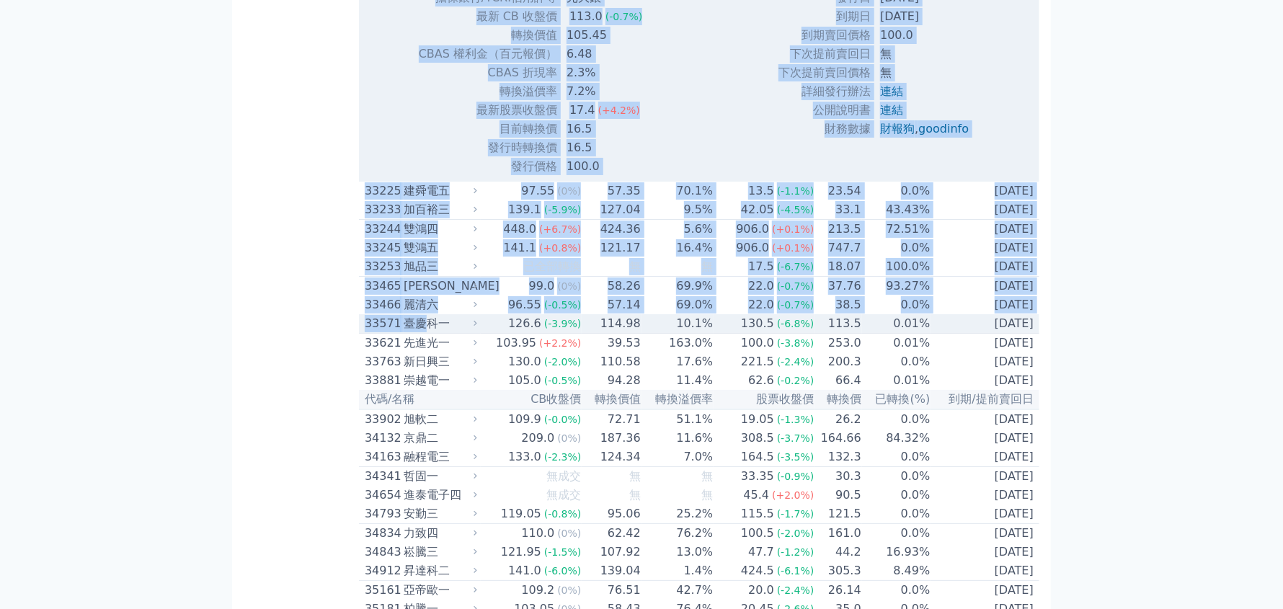
drag, startPoint x: 358, startPoint y: 523, endPoint x: 429, endPoint y: 520, distance: 71.5
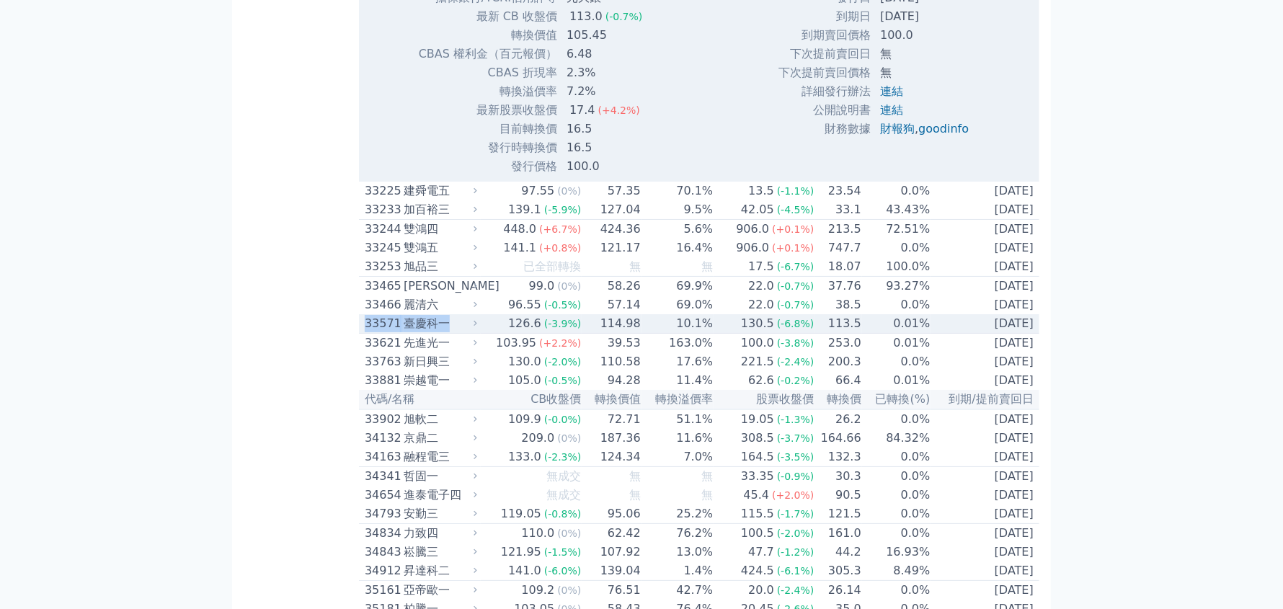
drag, startPoint x: 452, startPoint y: 520, endPoint x: 366, endPoint y: 524, distance: 85.9
click at [366, 332] on div "33571 臺慶科一" at bounding box center [418, 323] width 106 height 17
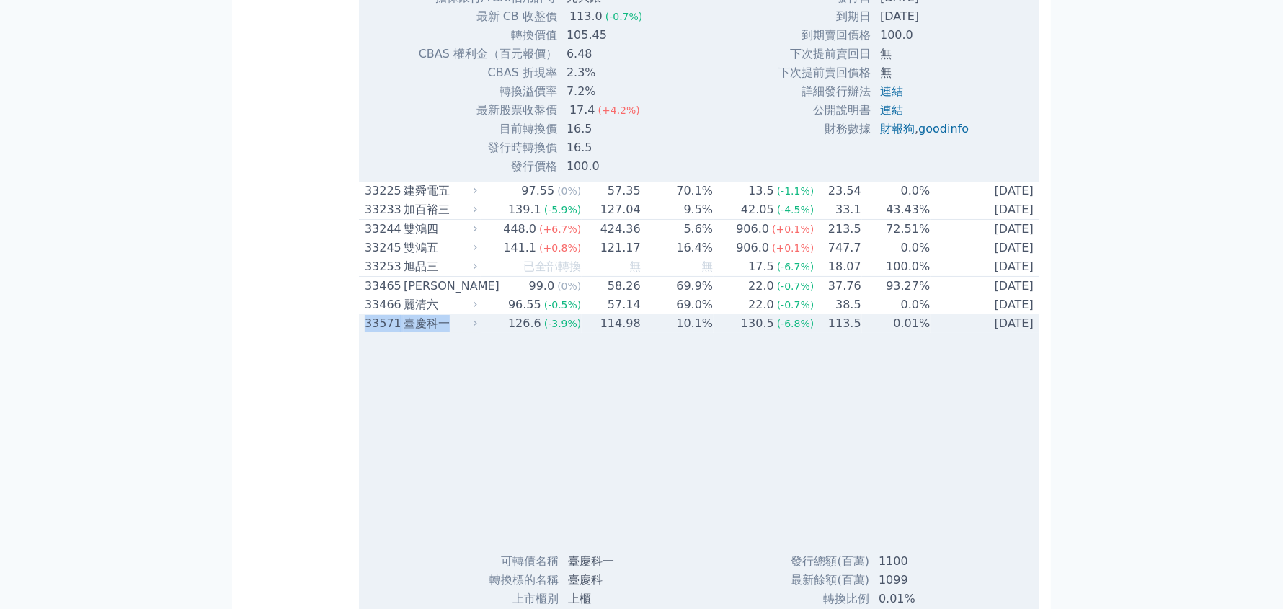
copy div "33571 臺慶科一"
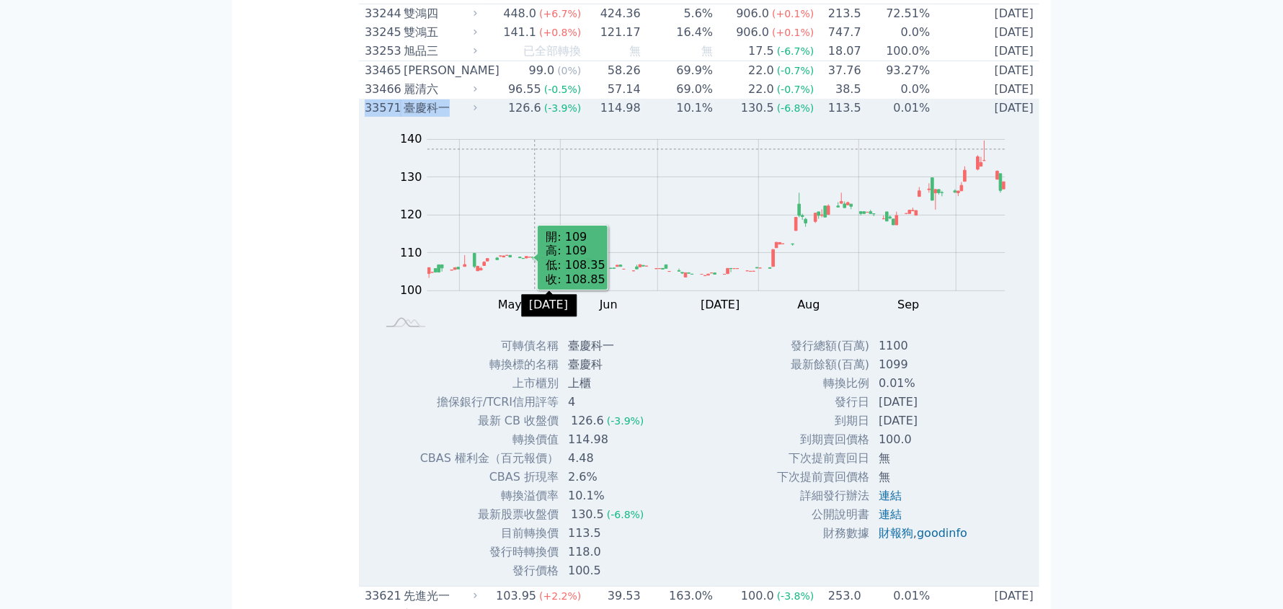
scroll to position [3604, 0]
click at [417, 117] on div "臺慶科一" at bounding box center [439, 107] width 71 height 17
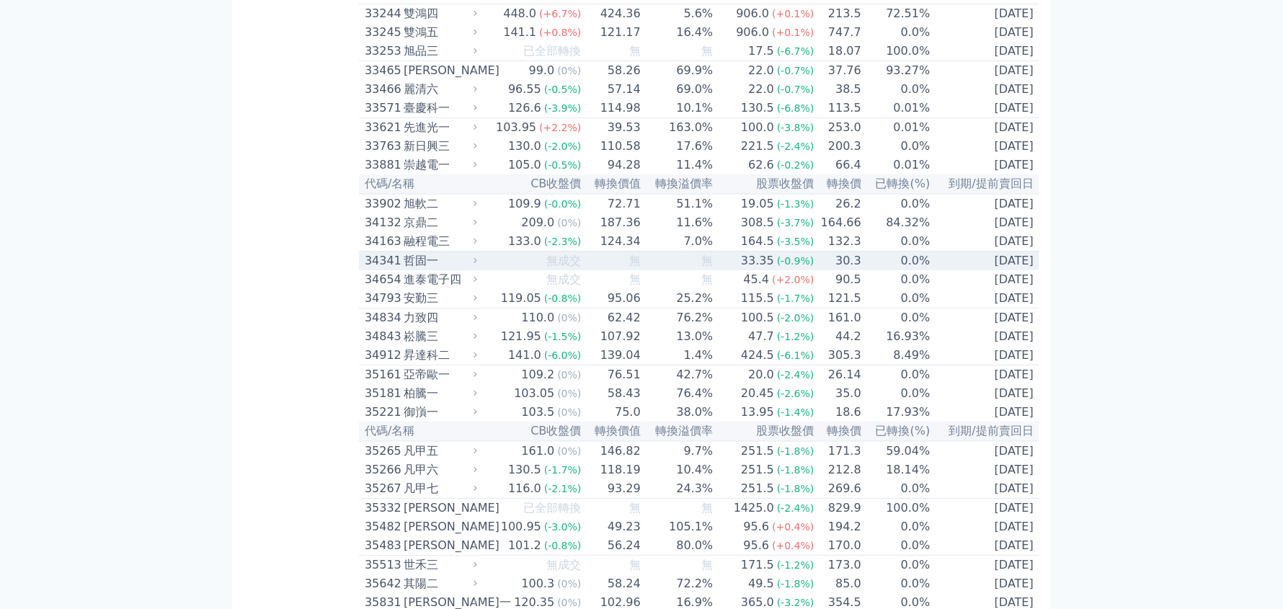
click at [583, 271] on td "無" at bounding box center [611, 261] width 59 height 19
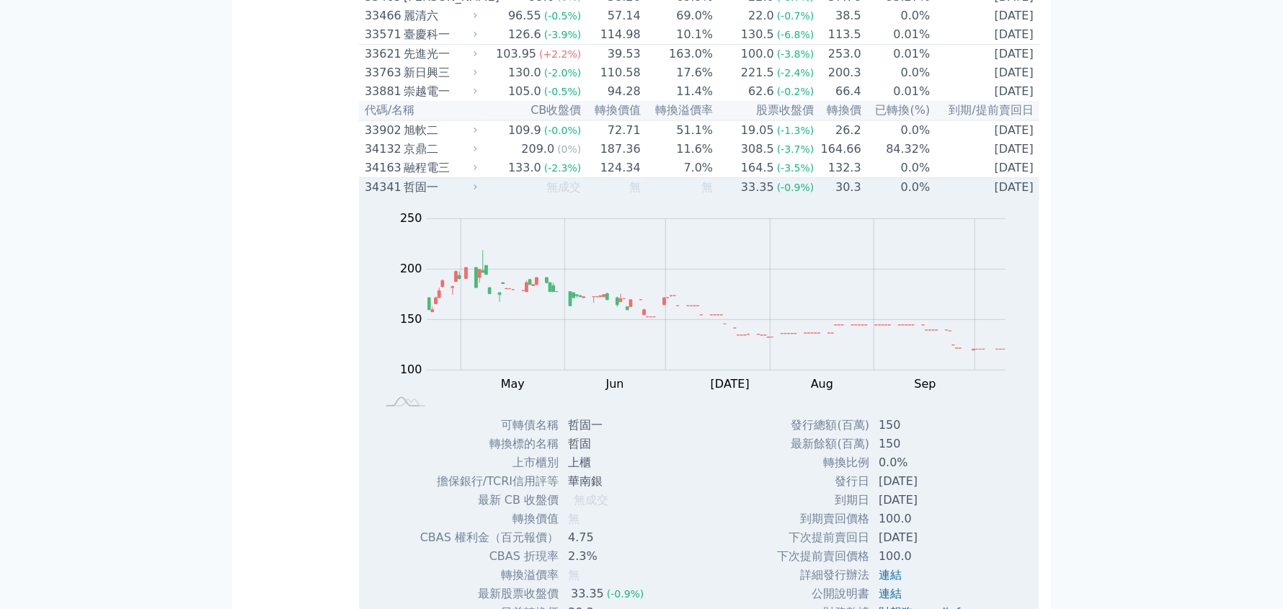
scroll to position [3676, 0]
click at [400, 198] on div "34341" at bounding box center [382, 188] width 35 height 17
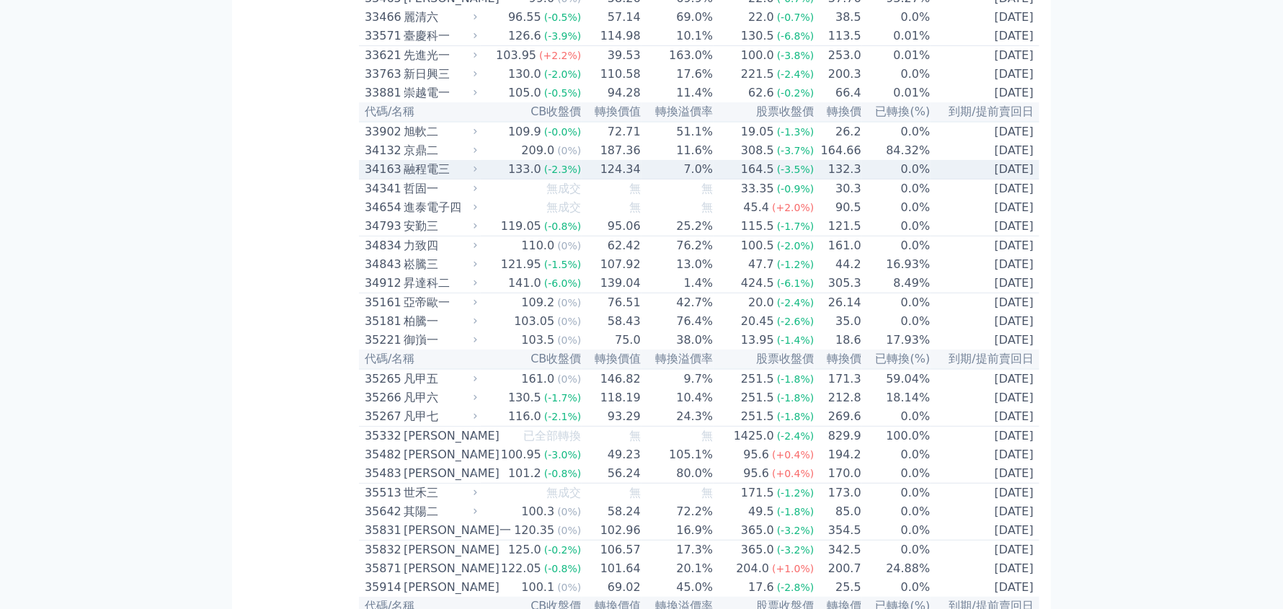
click at [480, 174] on icon at bounding box center [475, 168] width 9 height 9
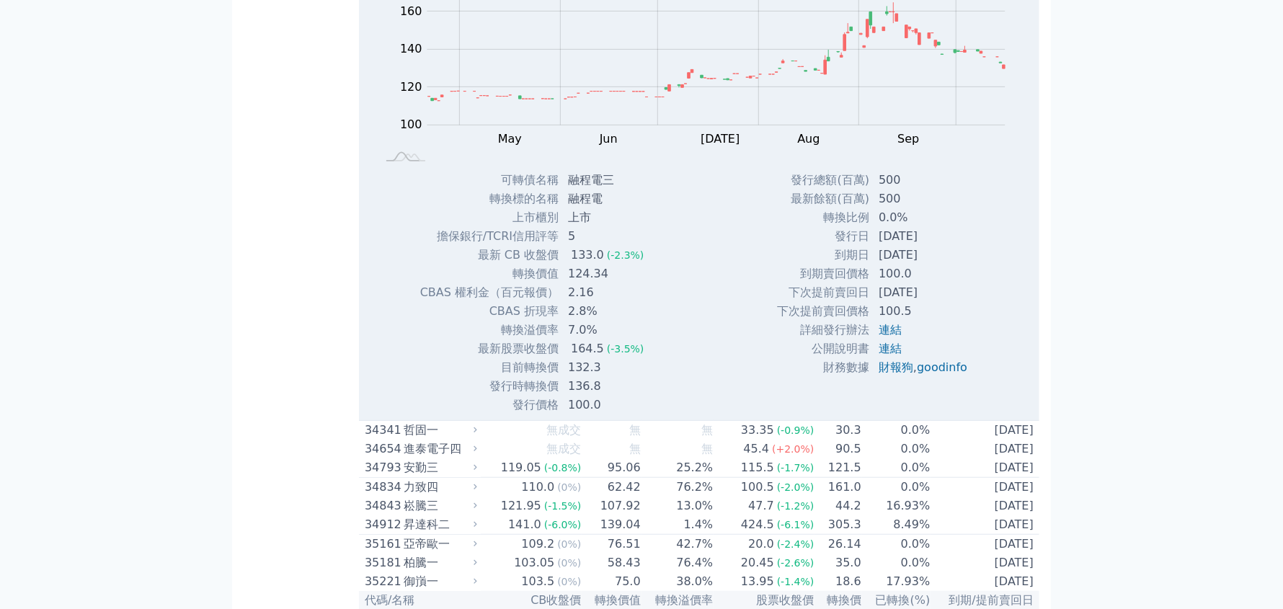
scroll to position [3820, 0]
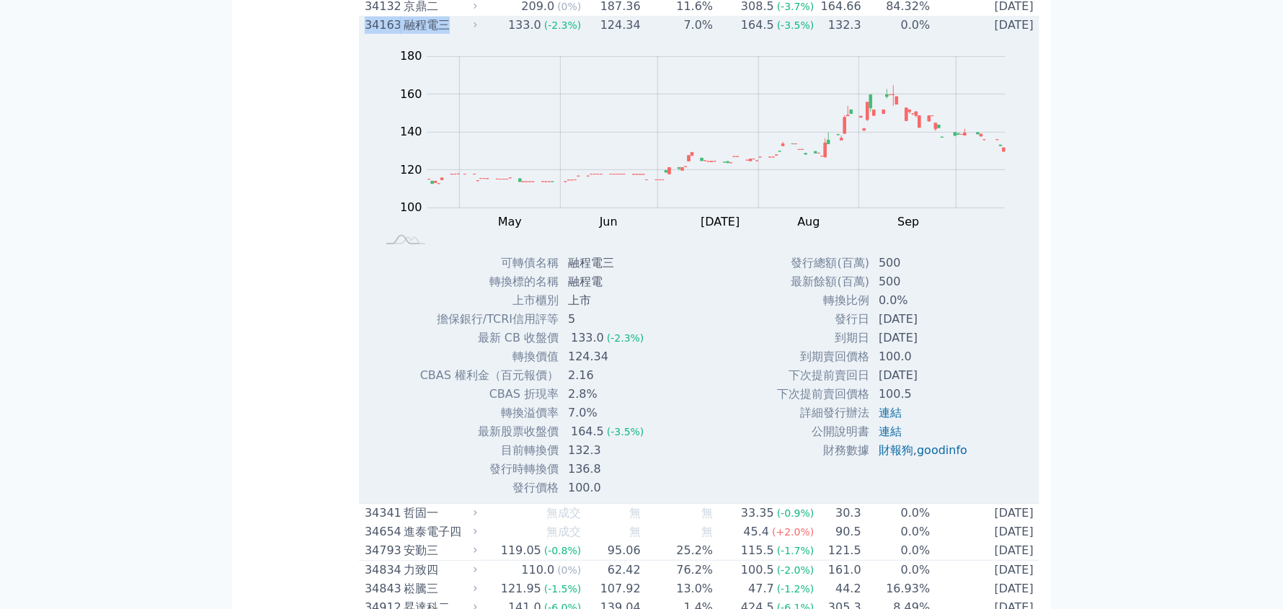
drag, startPoint x: 364, startPoint y: 231, endPoint x: 451, endPoint y: 232, distance: 86.5
click at [448, 34] on div "34163 融程電三" at bounding box center [418, 25] width 106 height 17
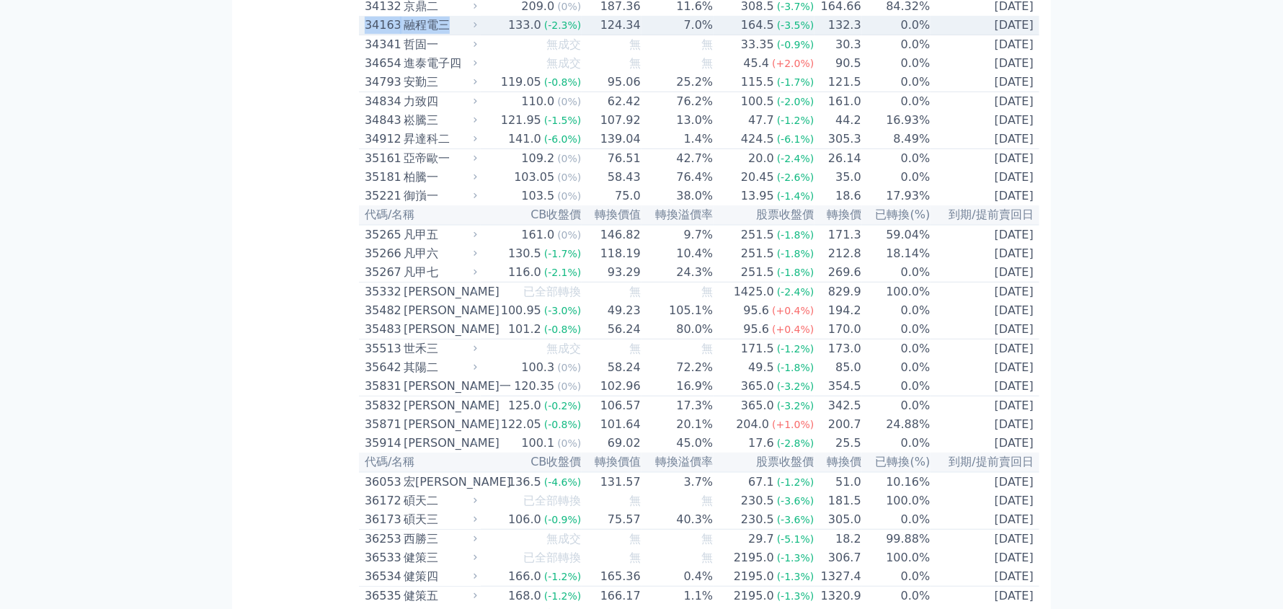
copy div "34163 融程電三"
click at [435, 34] on div "融程電三" at bounding box center [439, 25] width 71 height 17
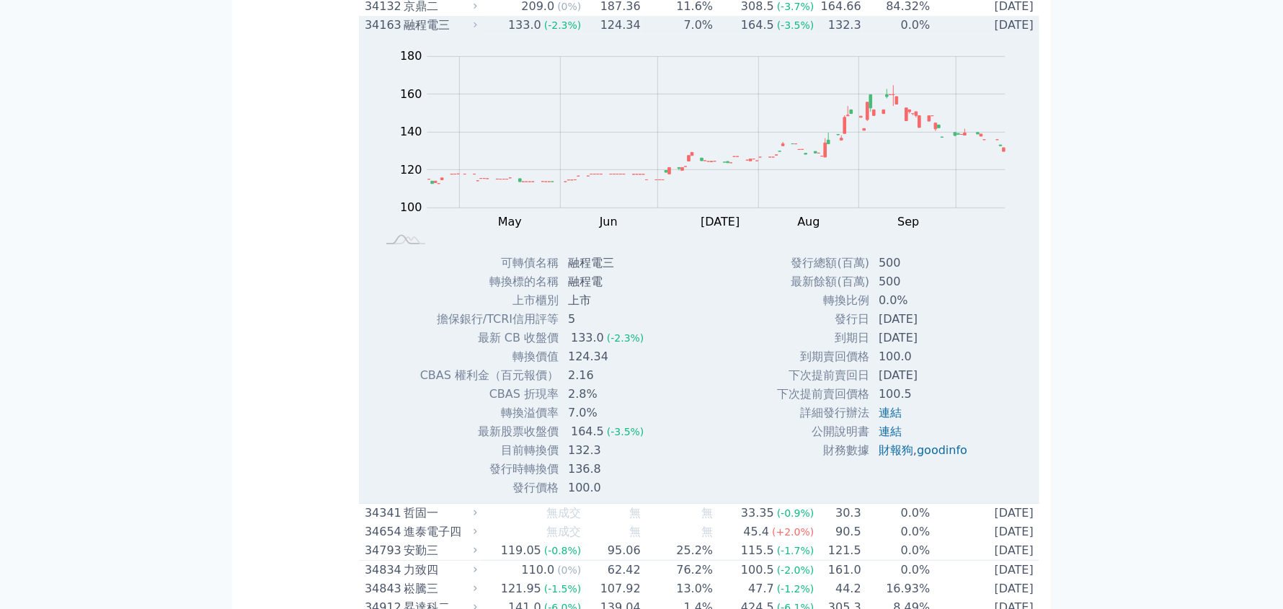
click at [438, 34] on div "融程電三" at bounding box center [439, 25] width 71 height 17
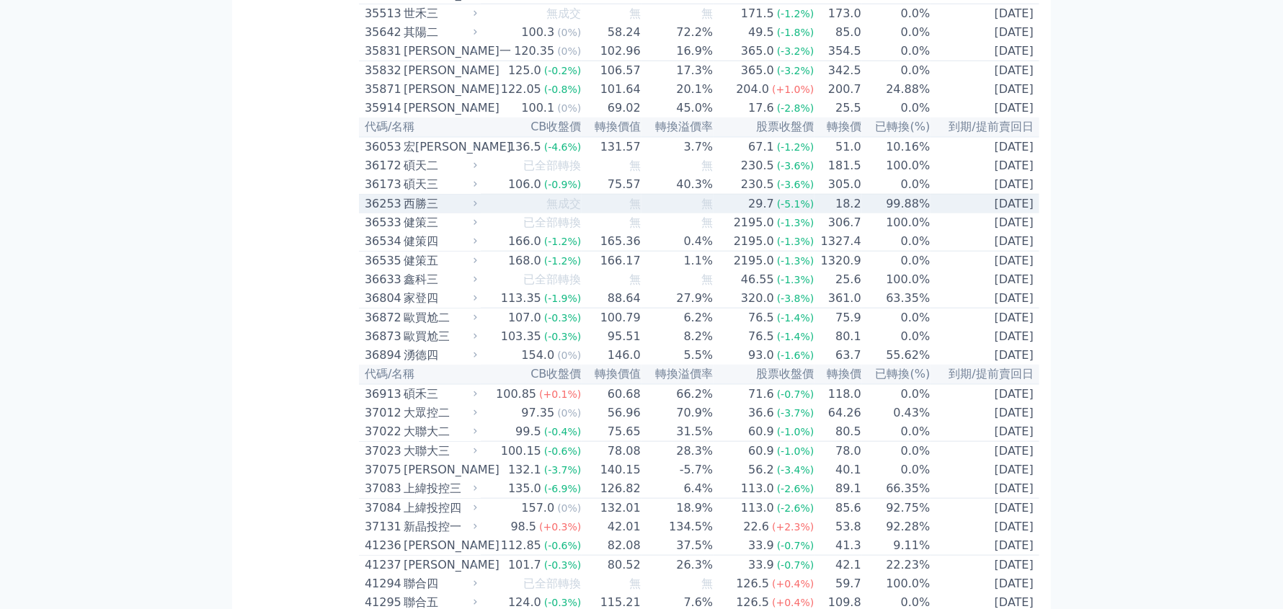
scroll to position [4181, 0]
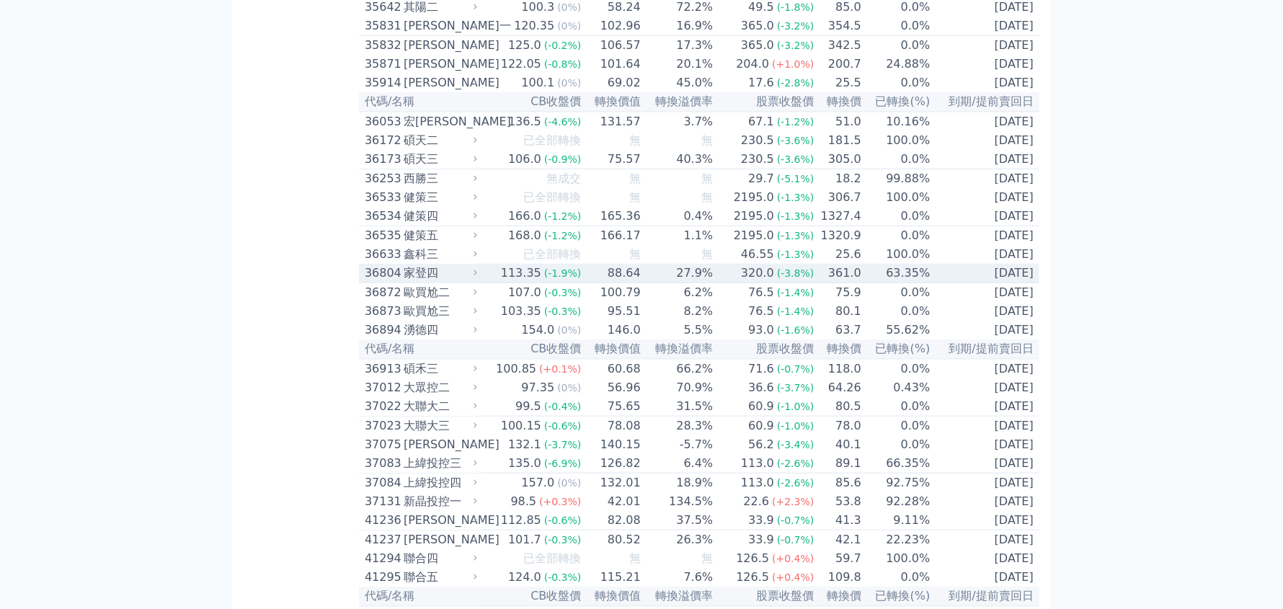
click at [529, 282] on div "113.35" at bounding box center [521, 273] width 46 height 17
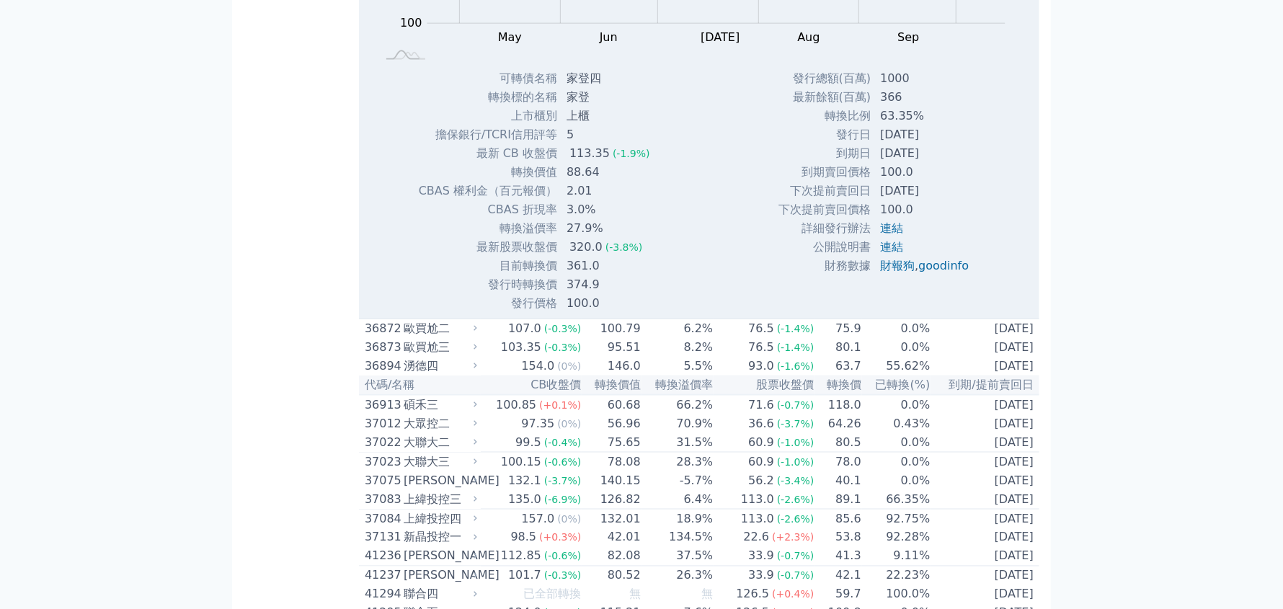
scroll to position [4469, 0]
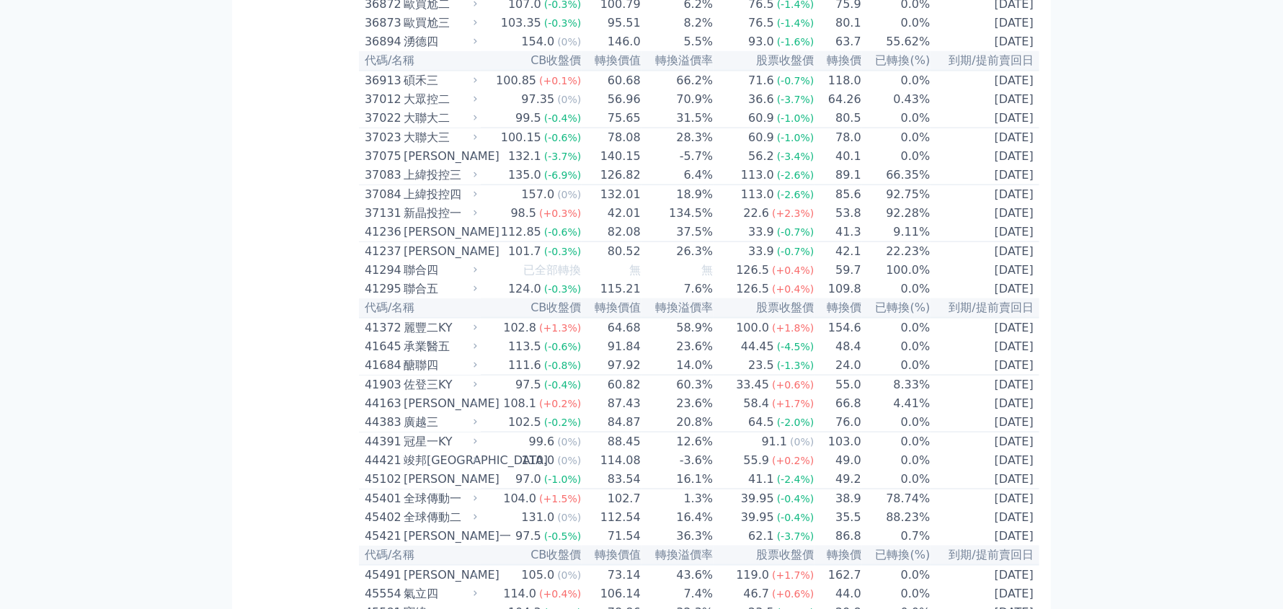
drag, startPoint x: 359, startPoint y: 236, endPoint x: 438, endPoint y: 248, distance: 80.1
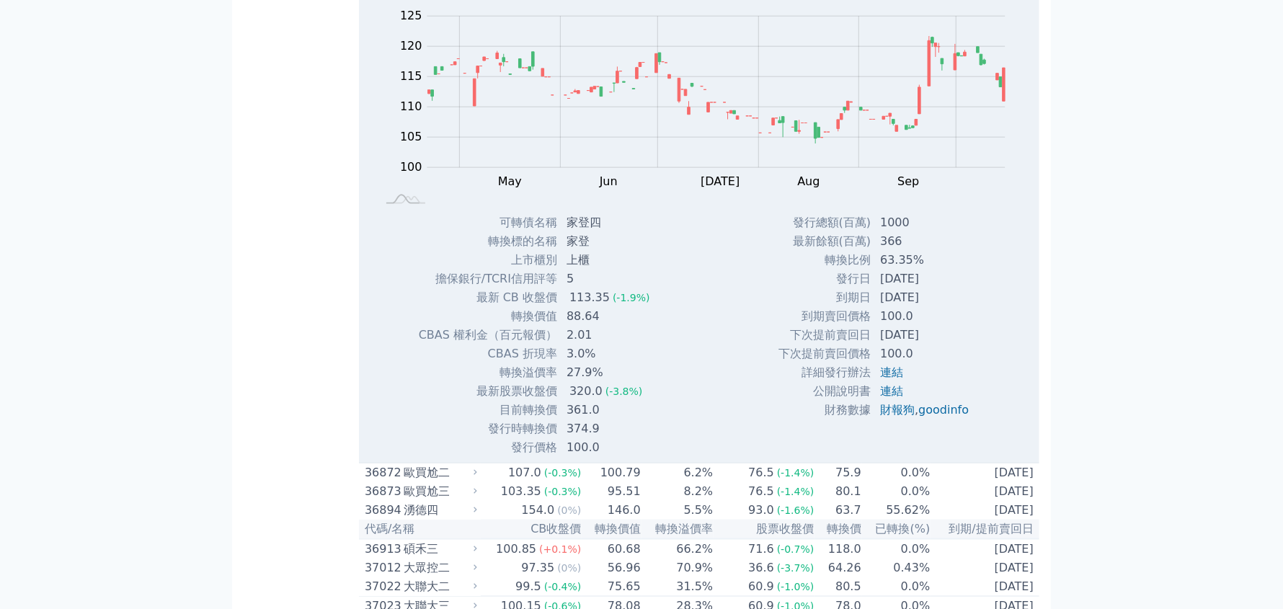
copy div "36804 家登四"
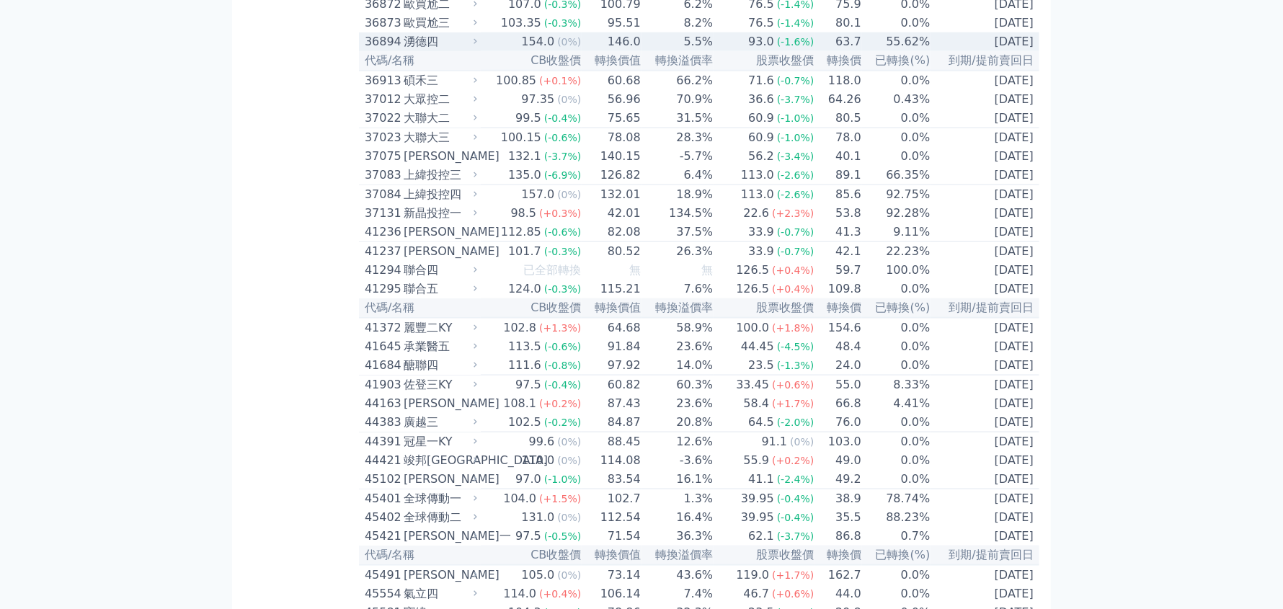
click at [569, 48] on span "(0%)" at bounding box center [569, 42] width 24 height 12
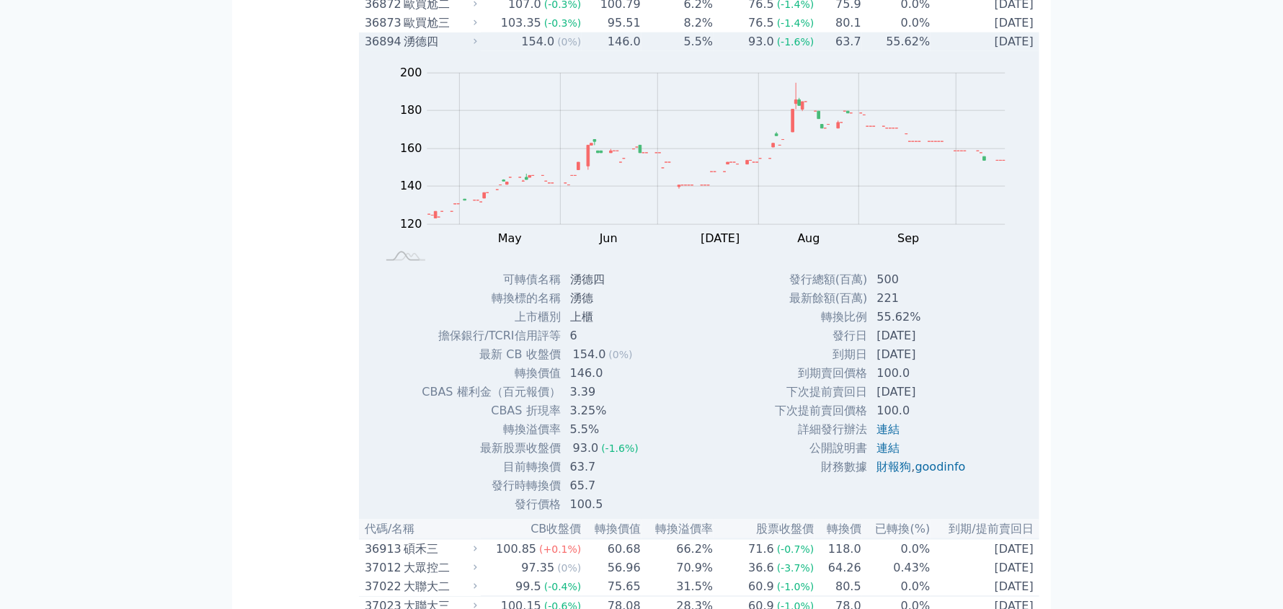
click at [480, 46] on icon at bounding box center [475, 41] width 9 height 9
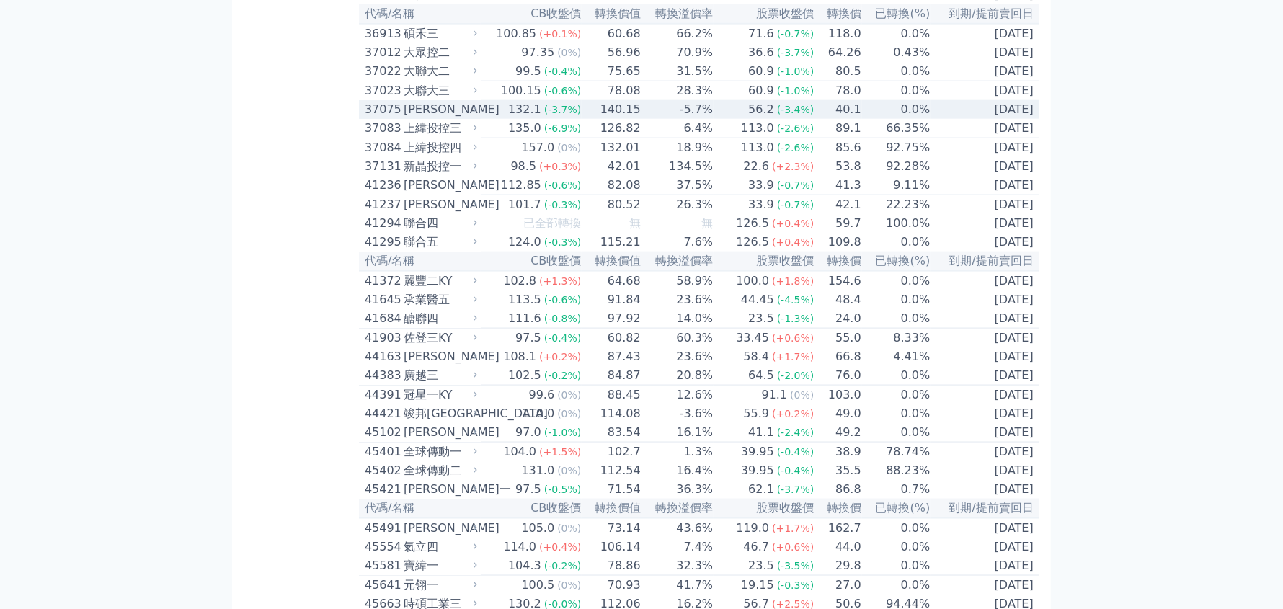
scroll to position [4541, 0]
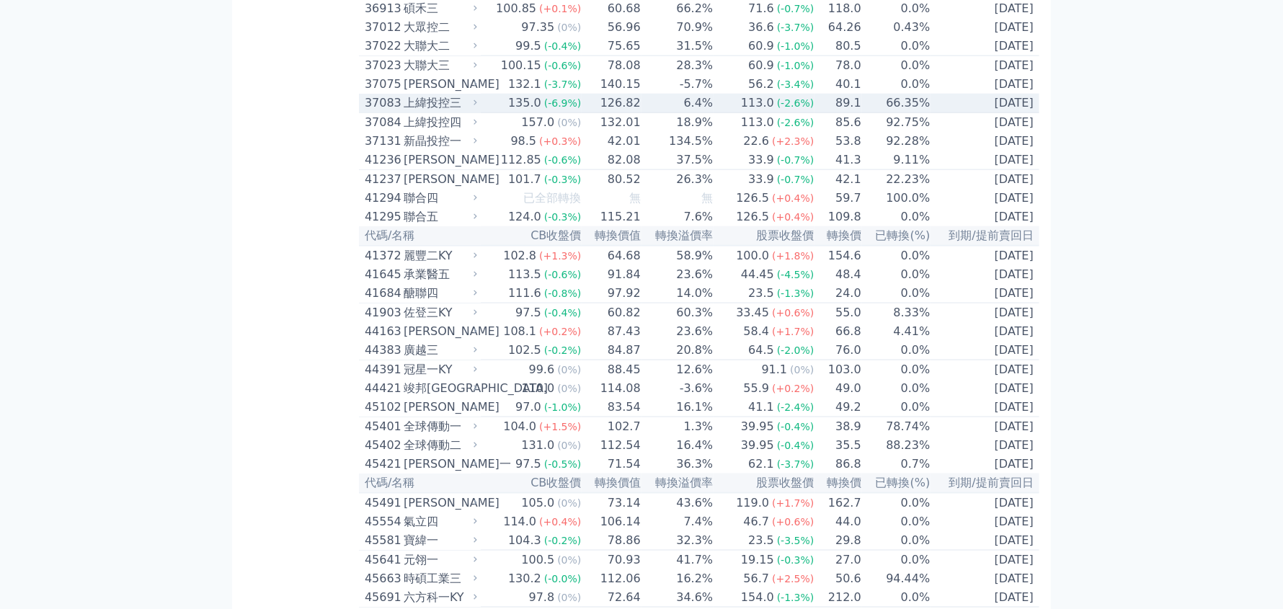
click at [862, 113] on td "66.35%" at bounding box center [896, 103] width 69 height 19
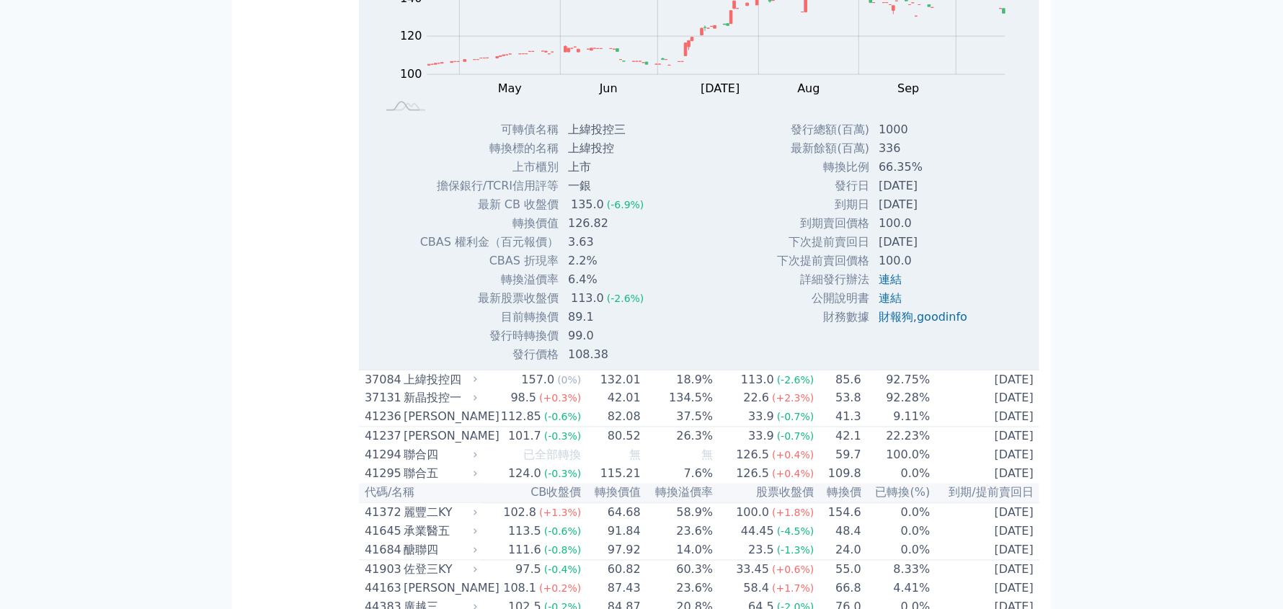
scroll to position [4758, 0]
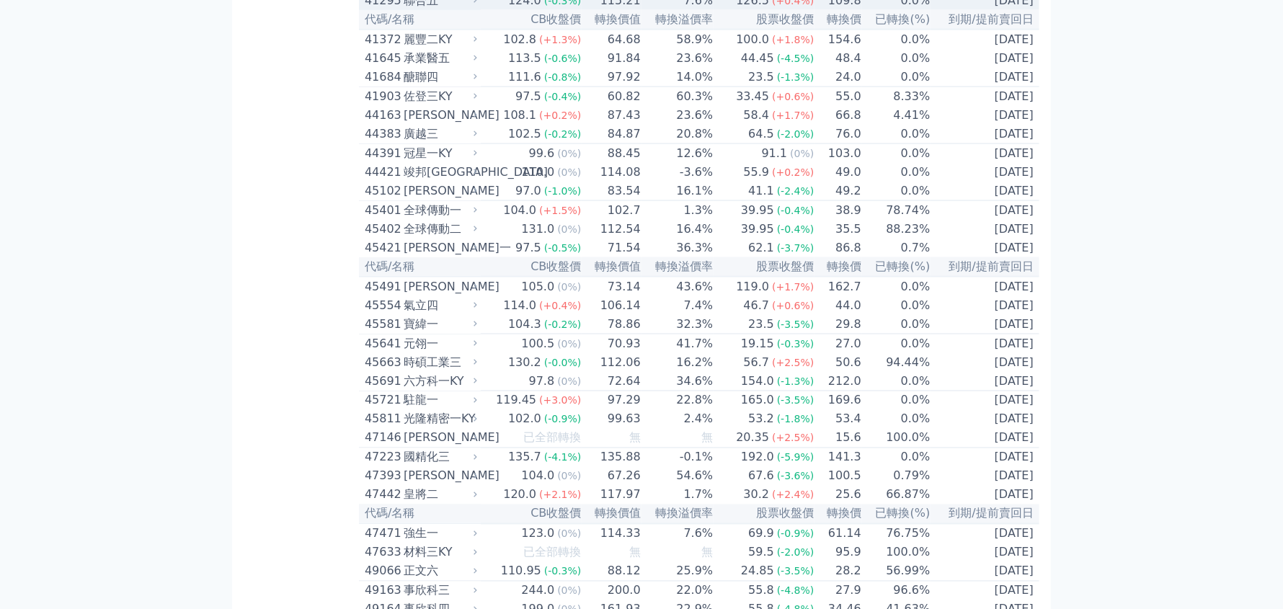
click at [432, 9] on div "聯合五" at bounding box center [439, 0] width 71 height 17
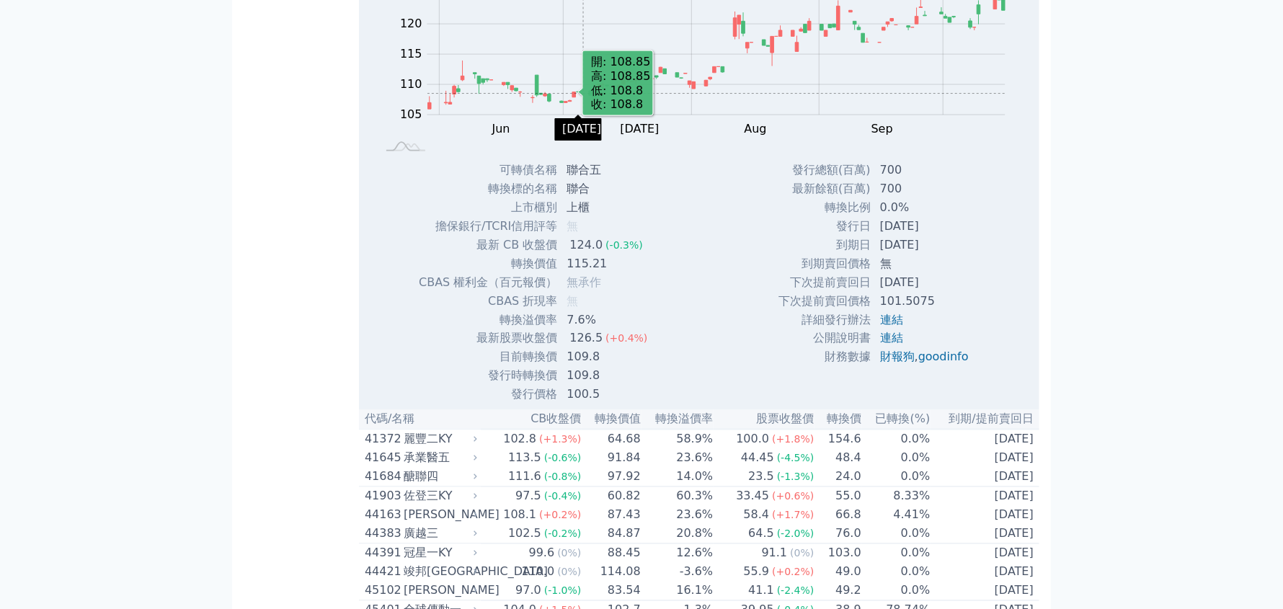
scroll to position [4830, 0]
